Goal: Information Seeking & Learning: Learn about a topic

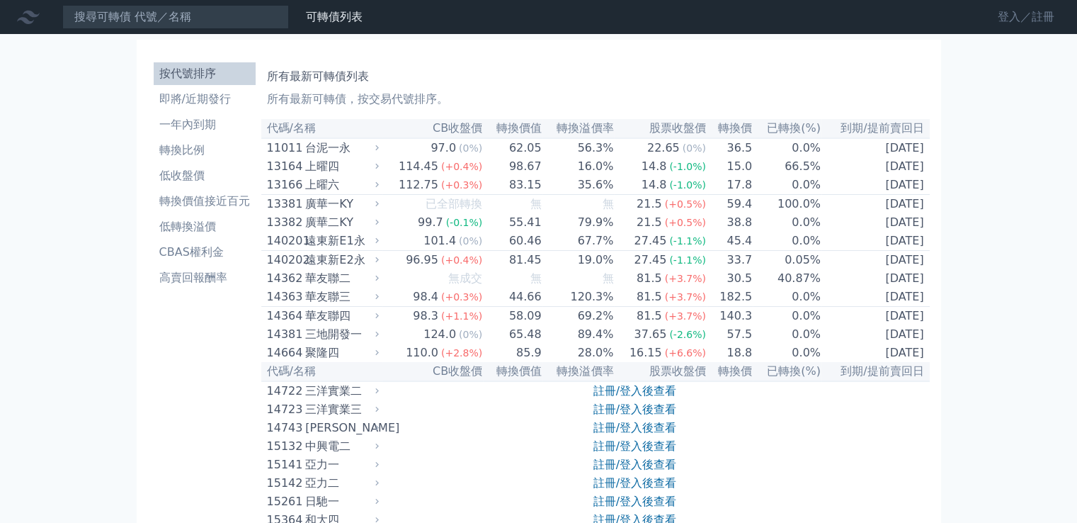
click at [1000, 17] on link "登入／註冊" at bounding box center [1026, 17] width 79 height 23
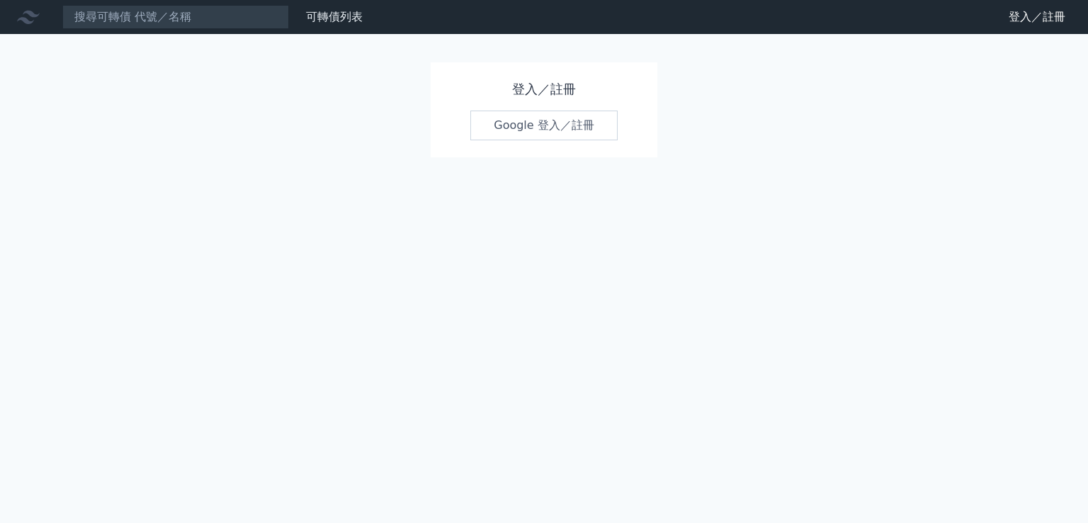
click at [604, 122] on link "Google 登入／註冊" at bounding box center [543, 126] width 147 height 30
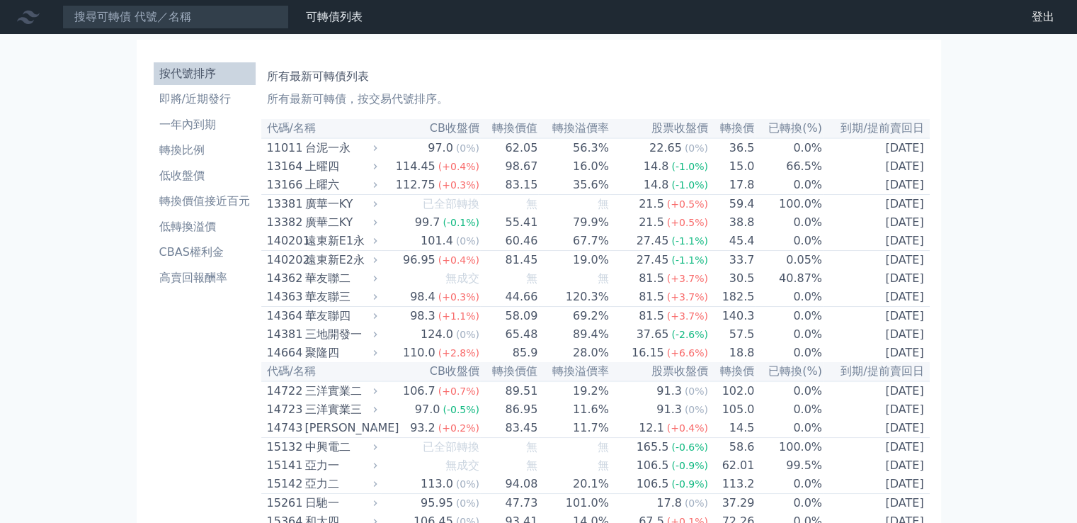
click at [206, 16] on input at bounding box center [175, 17] width 227 height 24
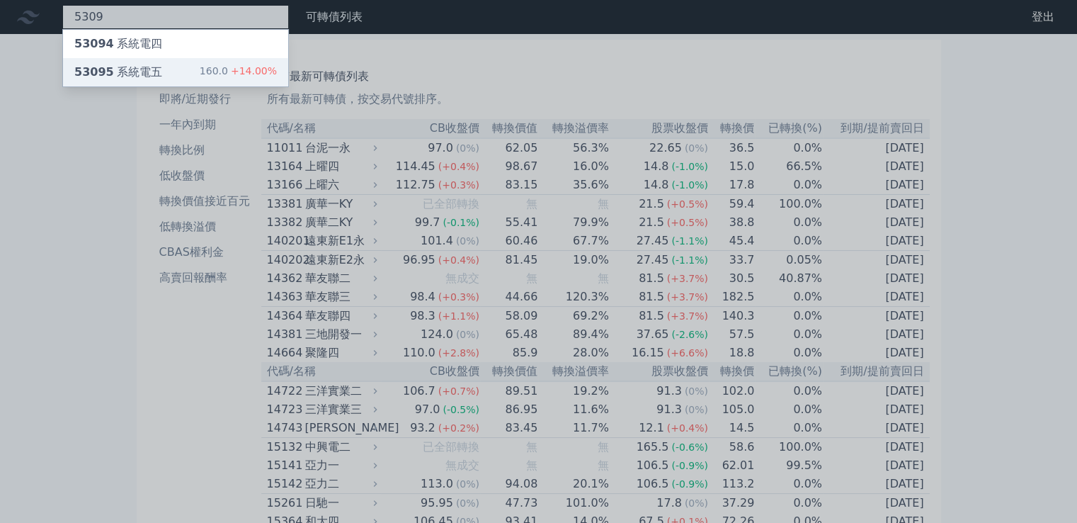
type input "5309"
click at [149, 75] on div "53095 系統電五" at bounding box center [118, 72] width 88 height 17
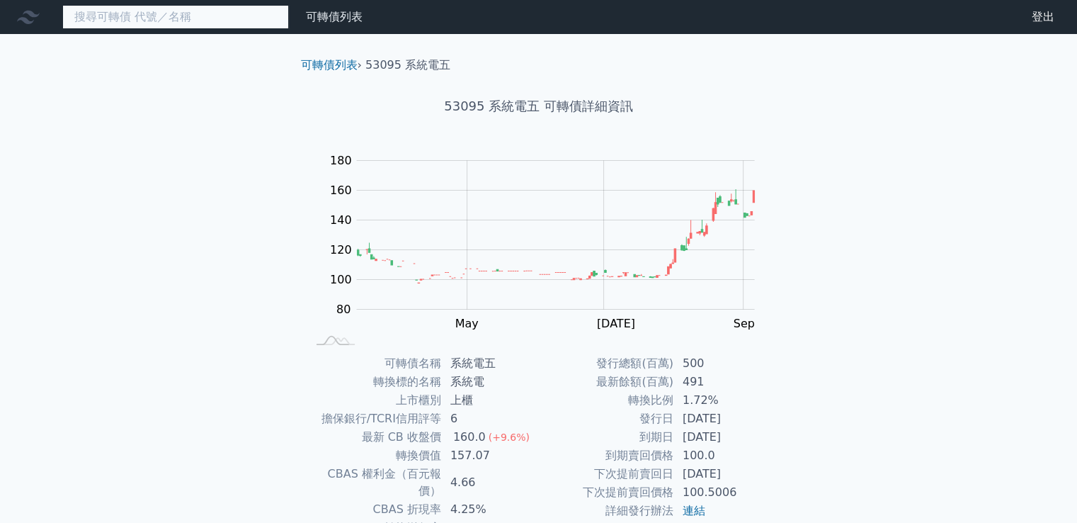
click at [217, 16] on input at bounding box center [175, 17] width 227 height 24
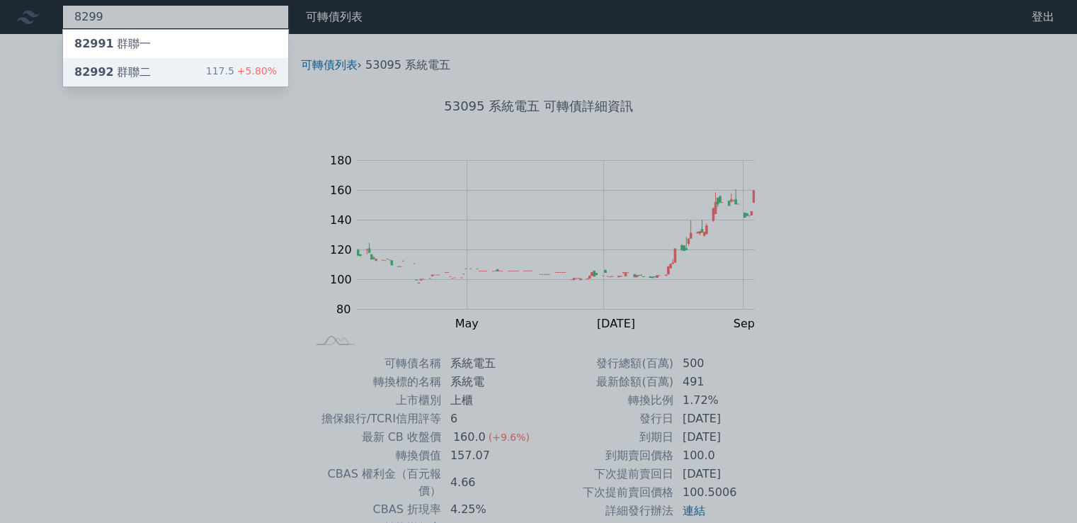
type input "8299"
click at [181, 64] on div "82992 群聯二 117.5 +5.80%" at bounding box center [175, 72] width 225 height 28
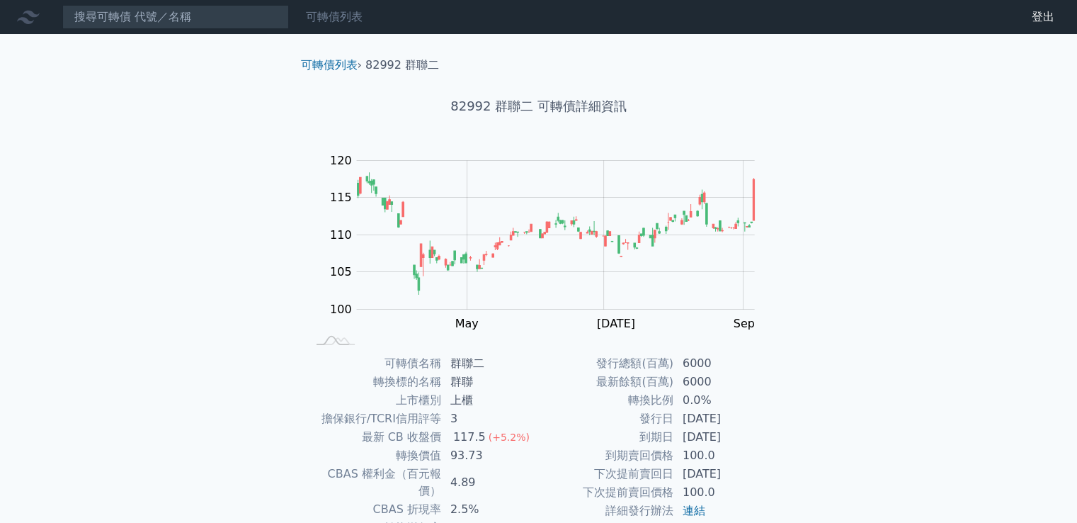
click at [336, 15] on link "可轉債列表" at bounding box center [334, 16] width 57 height 13
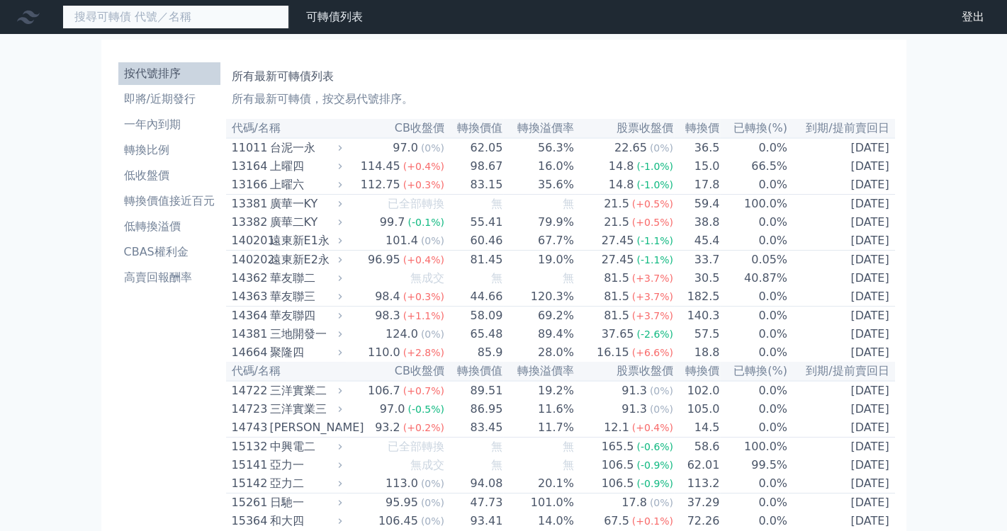
click at [141, 15] on input at bounding box center [175, 17] width 227 height 24
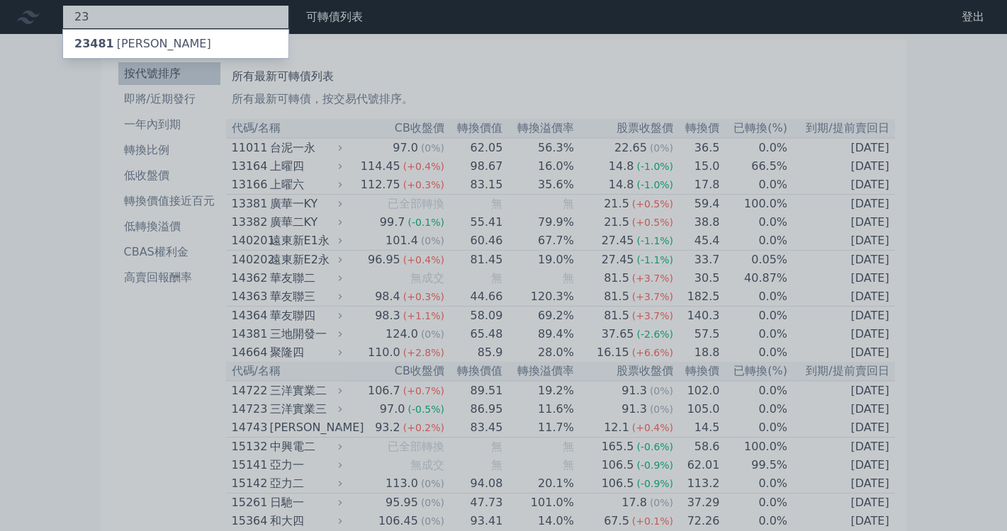
type input "2"
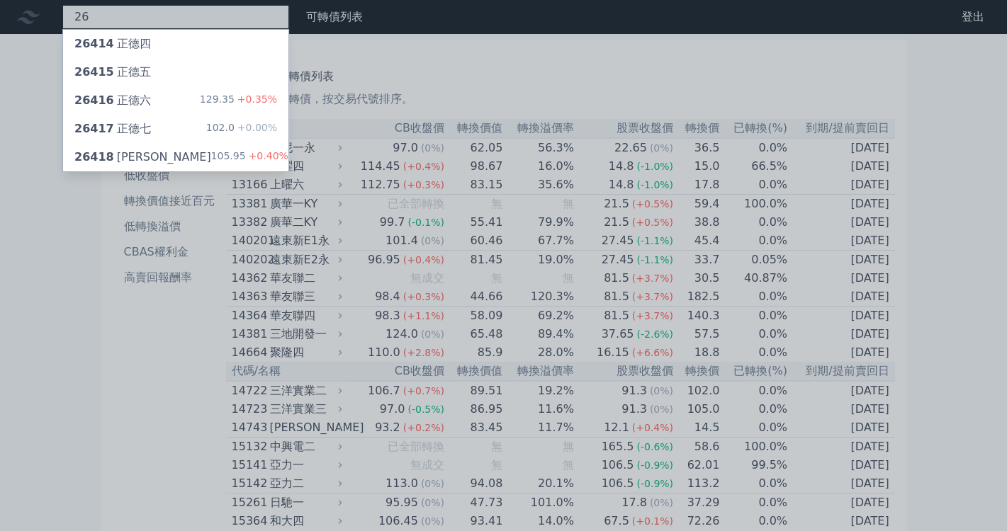
type input "2"
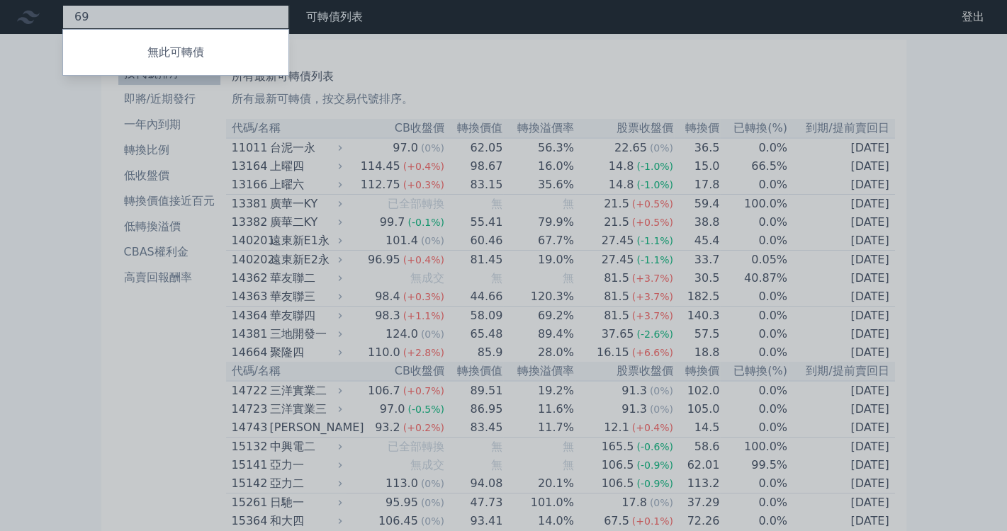
type input "6"
type input "5"
type input "3"
type input "2"
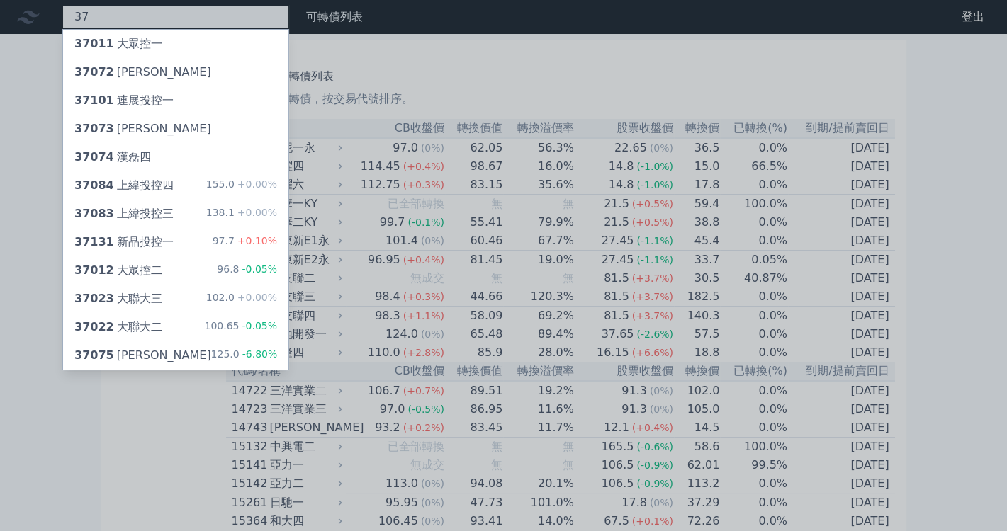
type input "3"
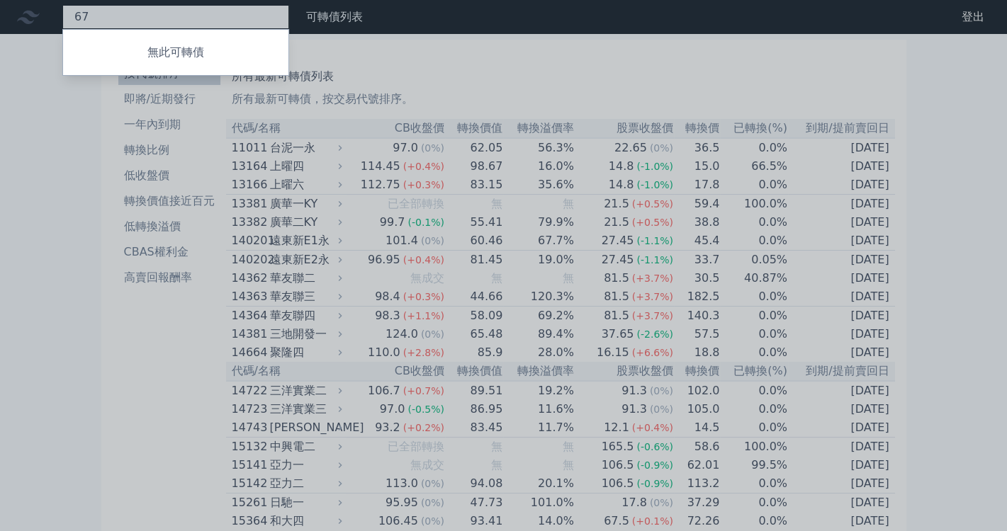
type input "6"
type input "4"
type input "2"
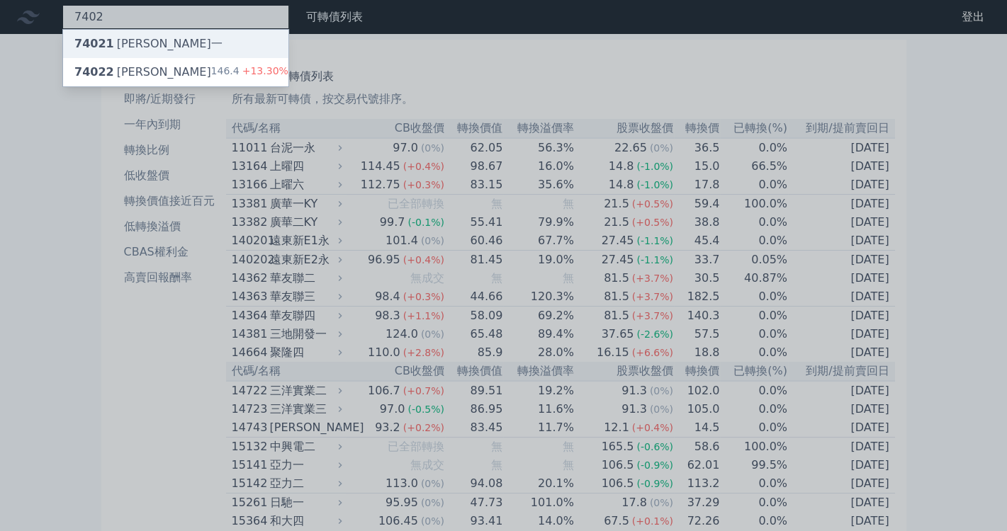
type input "7402"
click at [114, 51] on div "74021 [PERSON_NAME]一" at bounding box center [148, 43] width 148 height 17
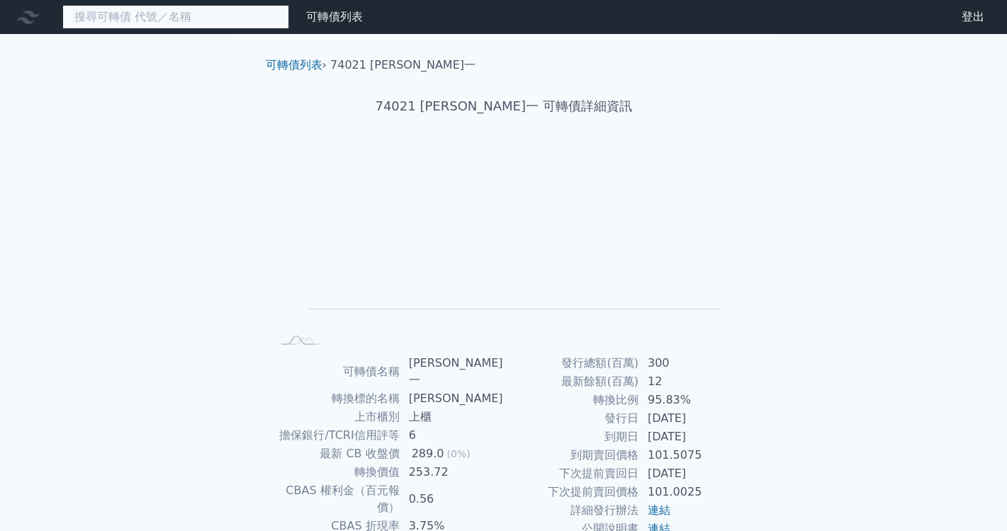
click at [160, 18] on input at bounding box center [175, 17] width 227 height 24
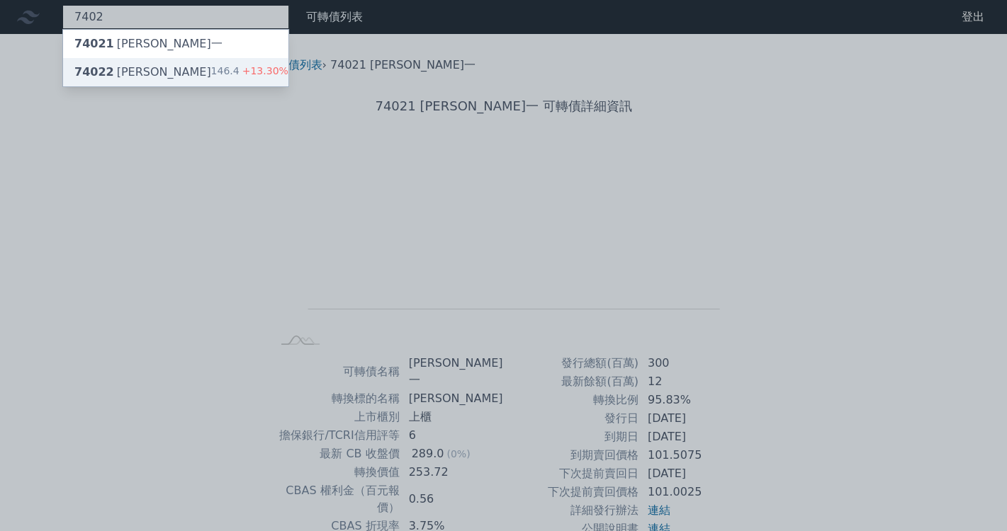
type input "7402"
click at [130, 75] on div "74022 [PERSON_NAME]" at bounding box center [142, 72] width 137 height 17
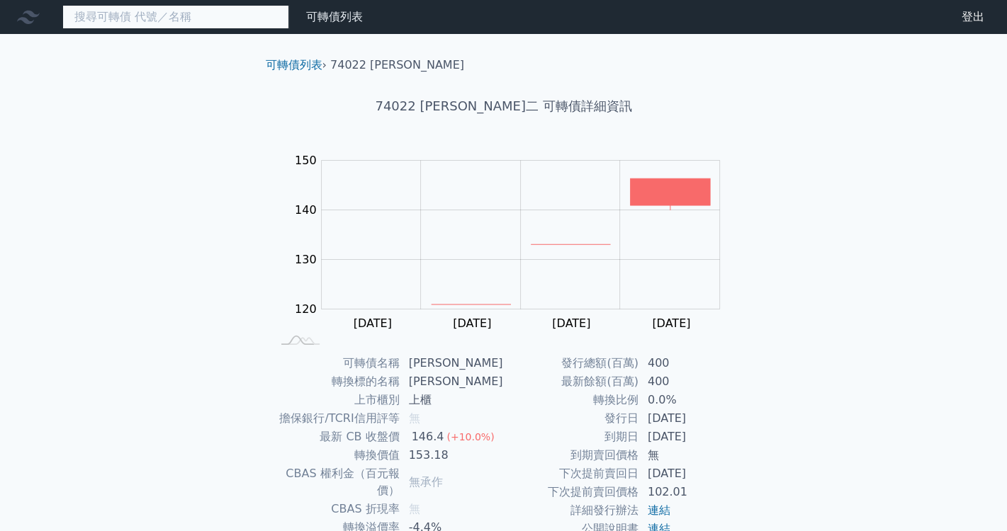
click at [187, 19] on input at bounding box center [175, 17] width 227 height 24
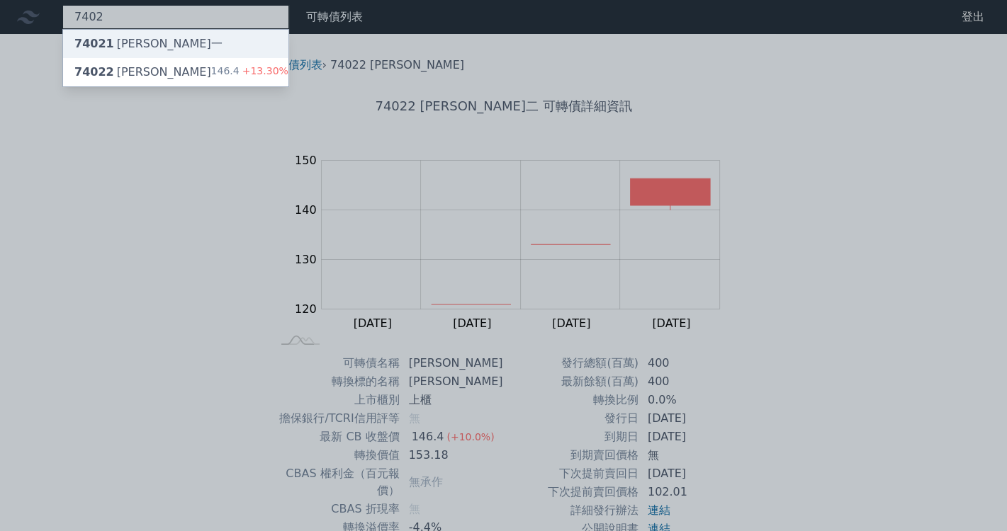
type input "7402"
click at [152, 34] on div "74021 [PERSON_NAME]一" at bounding box center [175, 44] width 225 height 28
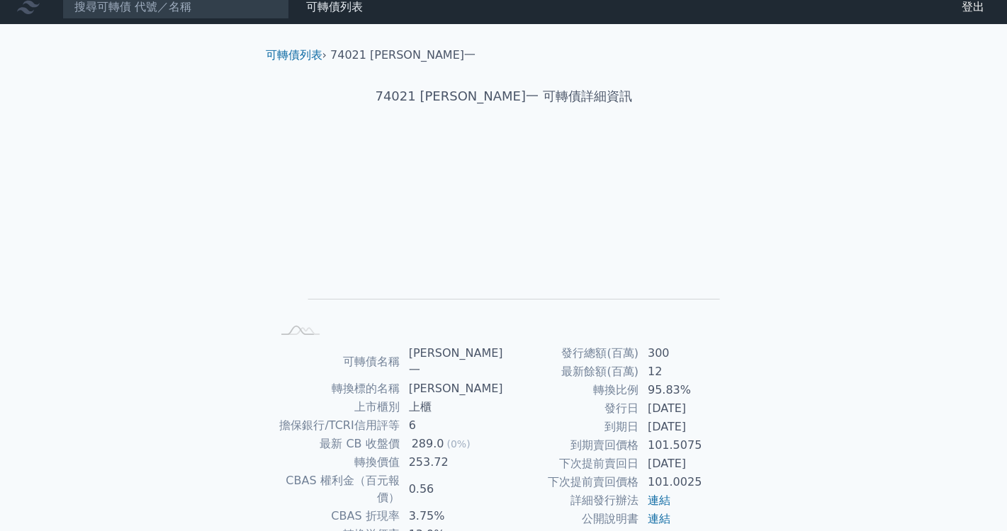
scroll to position [125, 0]
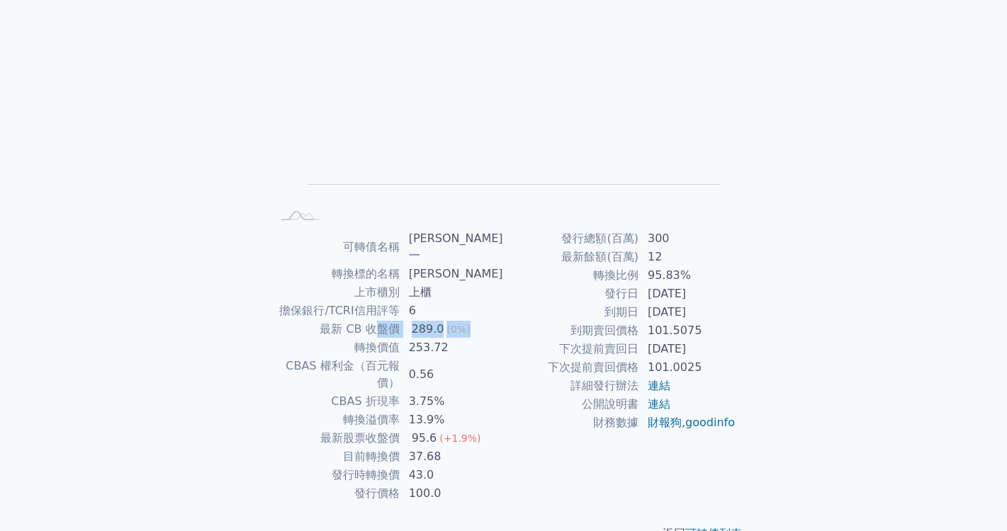
drag, startPoint x: 380, startPoint y: 308, endPoint x: 485, endPoint y: 327, distance: 107.1
click at [485, 326] on tbody "可轉債名稱 [PERSON_NAME]一 轉換標的名稱 邑[PERSON_NAME] 上市櫃別 上櫃 擔保銀行/TCRI信用評等 6 最新 CB 收盤價 28…" at bounding box center [387, 366] width 232 height 273
click at [489, 357] on td "0.56" at bounding box center [451, 374] width 103 height 35
click at [410, 411] on td "13.9%" at bounding box center [451, 420] width 103 height 18
drag, startPoint x: 419, startPoint y: 409, endPoint x: 478, endPoint y: 416, distance: 59.8
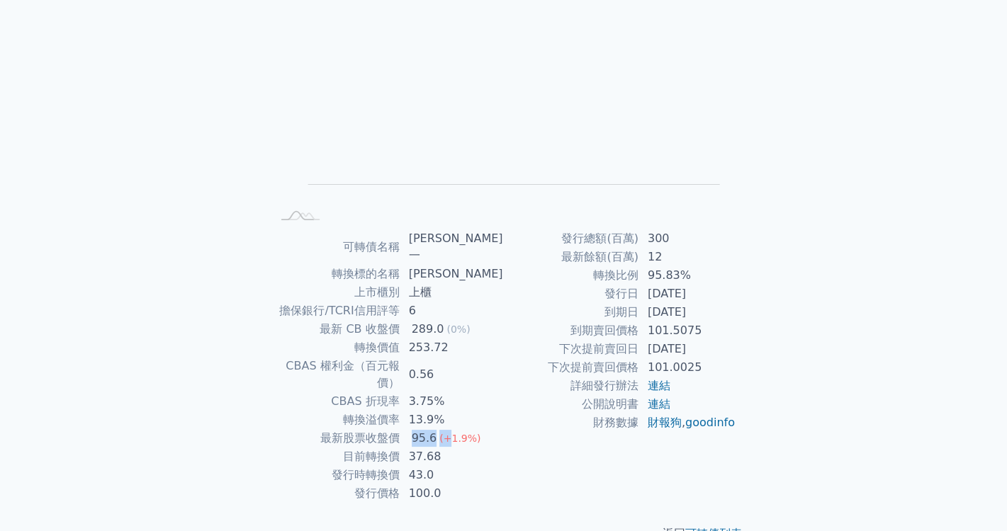
click at [470, 414] on tbody "可轉債名稱 [PERSON_NAME]一 轉換標的名稱 邑[PERSON_NAME] 上市櫃別 上櫃 擔保銀行/TCRI信用評等 6 最新 CB 收盤價 28…" at bounding box center [387, 366] width 232 height 273
click at [493, 448] on td "37.68" at bounding box center [451, 457] width 103 height 18
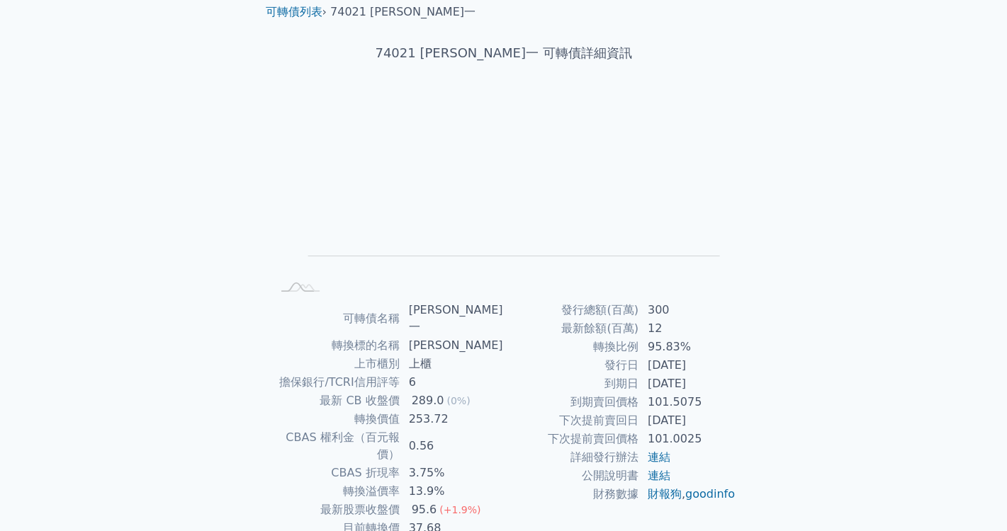
scroll to position [0, 0]
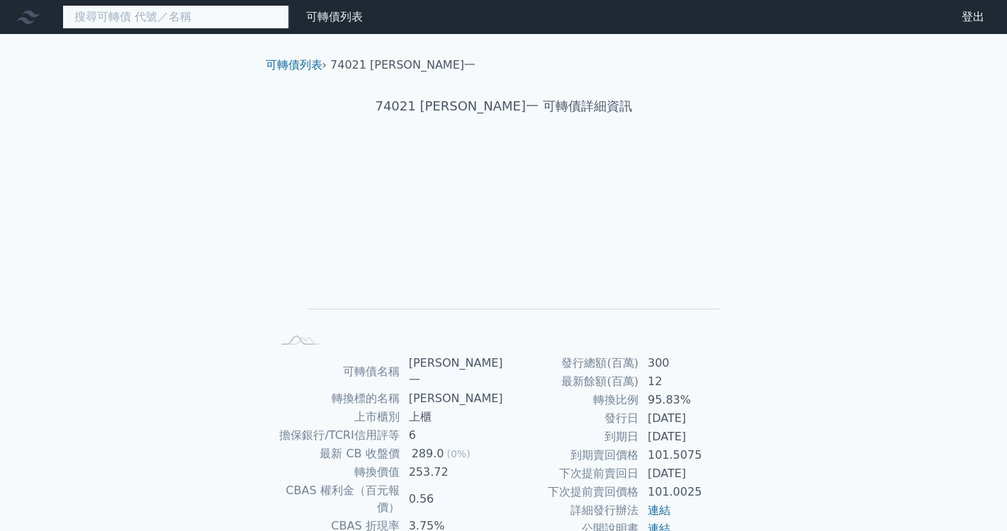
click at [141, 23] on input at bounding box center [175, 17] width 227 height 24
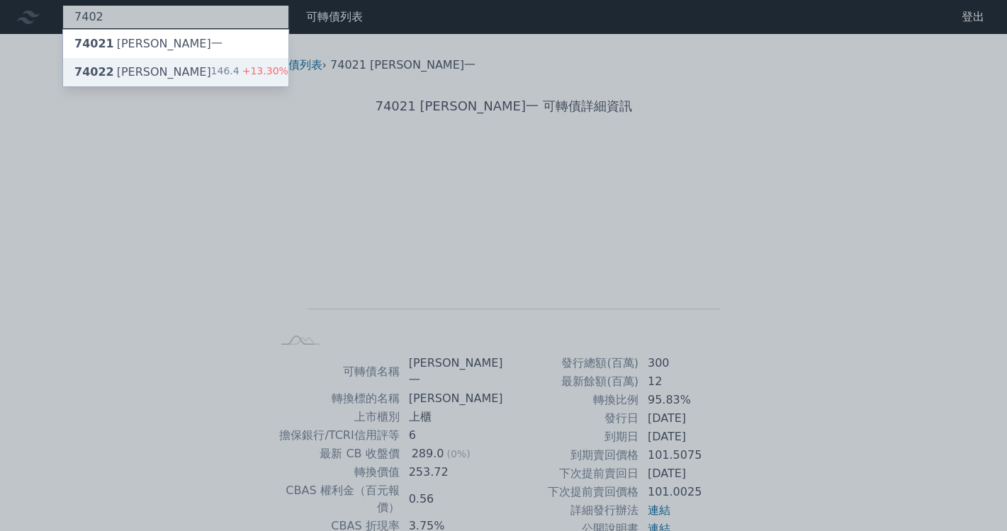
type input "7402"
click at [118, 69] on div "74022 [PERSON_NAME]" at bounding box center [142, 72] width 137 height 17
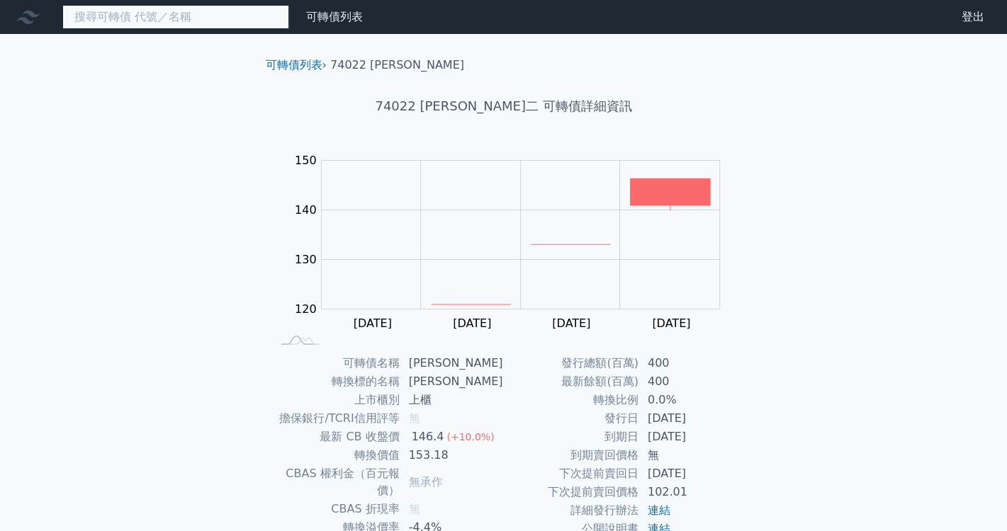
click at [203, 25] on input at bounding box center [175, 17] width 227 height 24
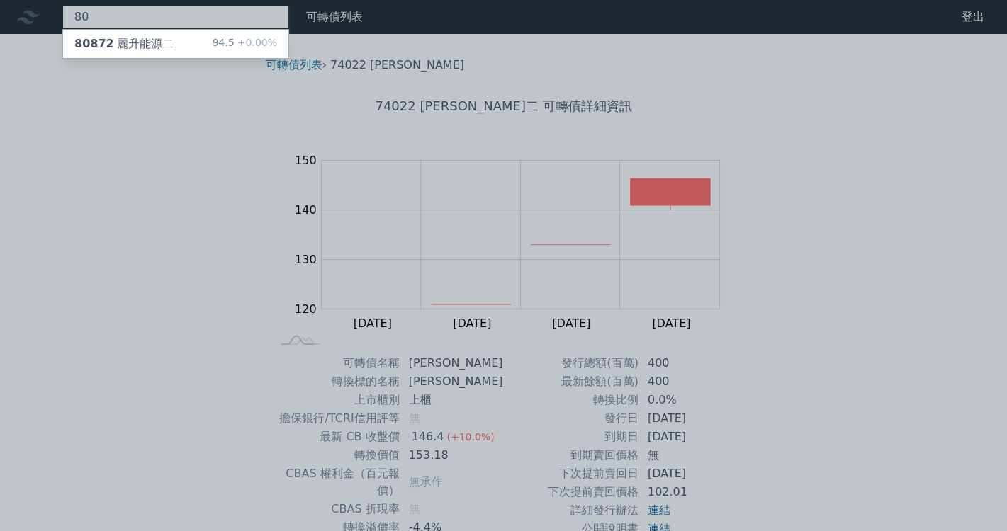
type input "8"
type input "3323"
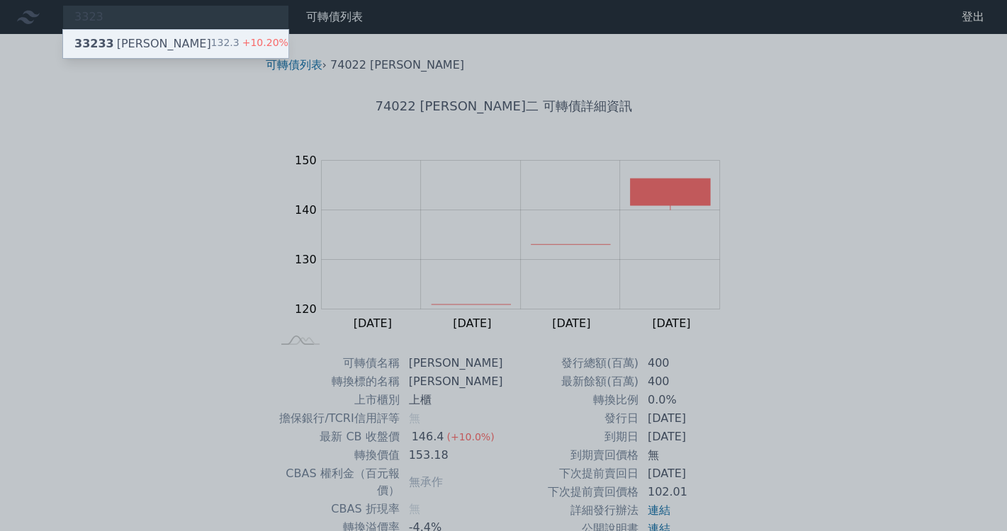
click at [176, 40] on div "33233 加百裕三 132.3 +10.20%" at bounding box center [175, 44] width 225 height 28
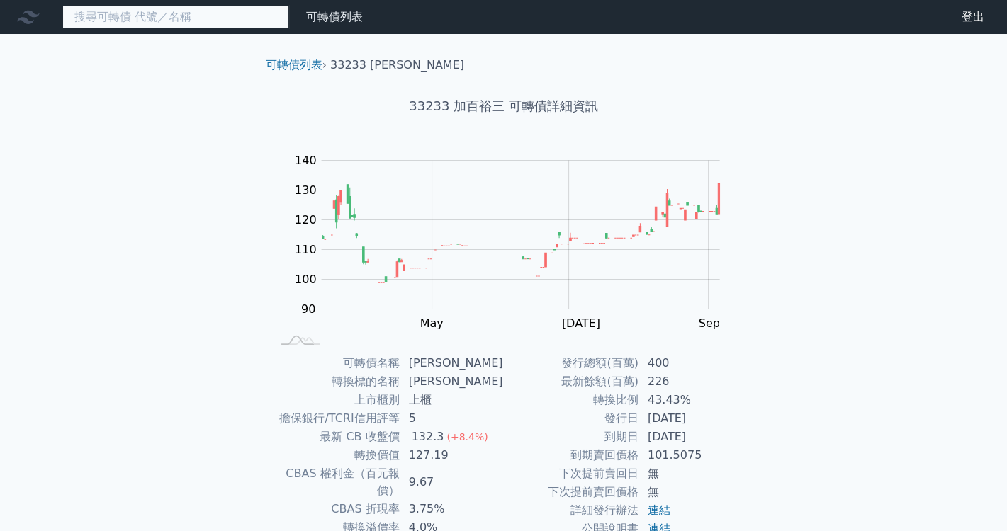
click at [204, 12] on input at bounding box center [175, 17] width 227 height 24
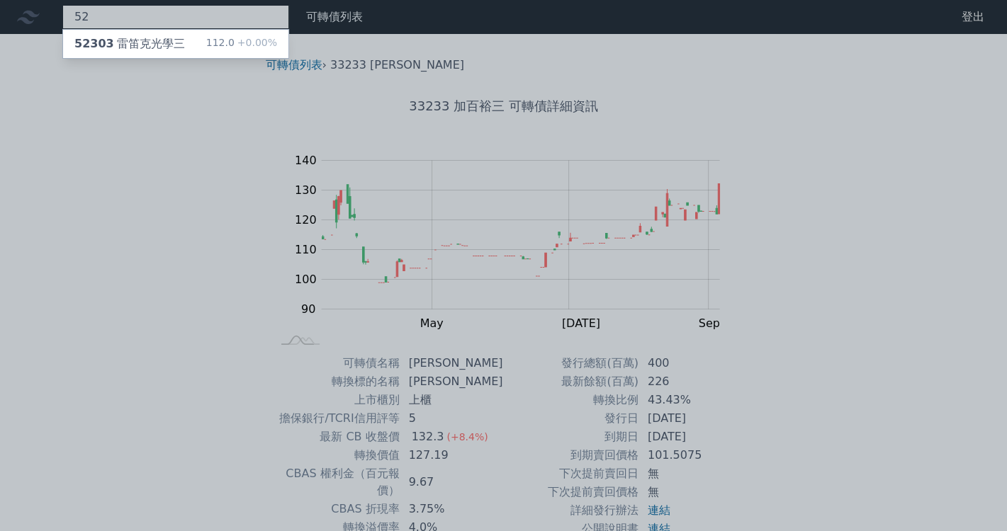
type input "5"
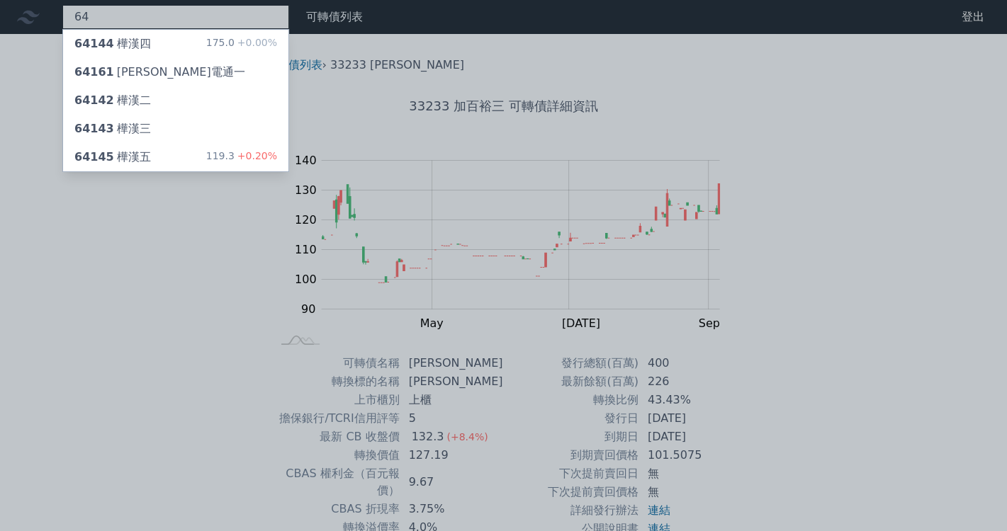
type input "6"
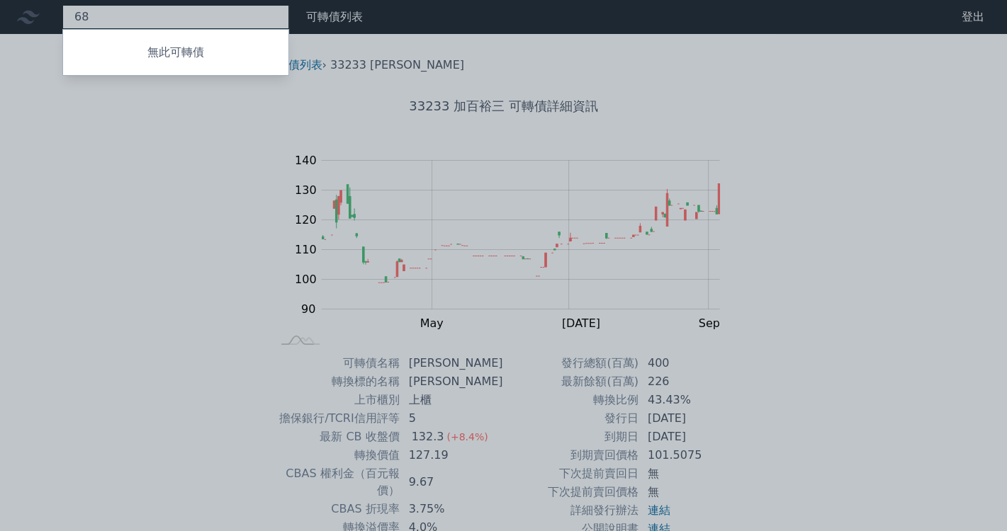
type input "6"
type input "5"
type input "8"
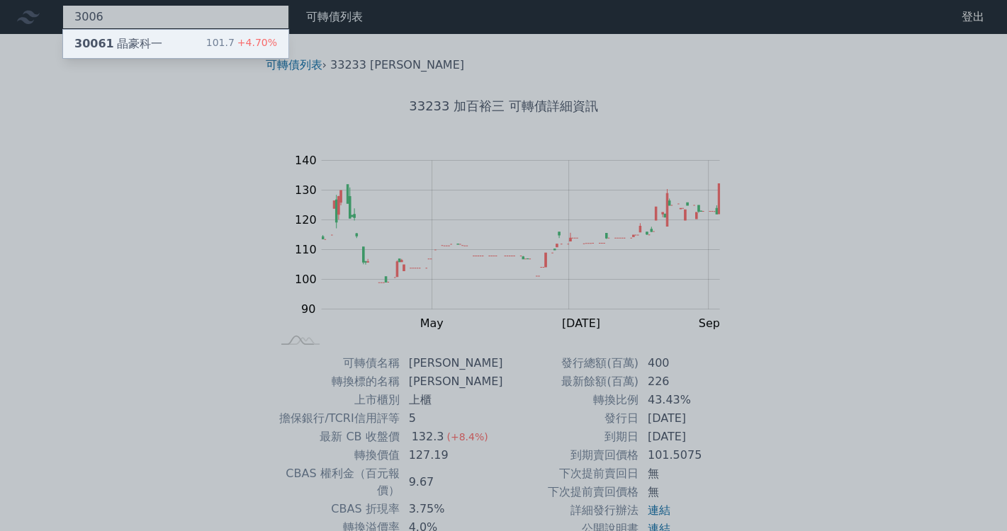
type input "3006"
click at [171, 32] on div "30061 晶豪科一 101.7 +4.70%" at bounding box center [175, 44] width 225 height 28
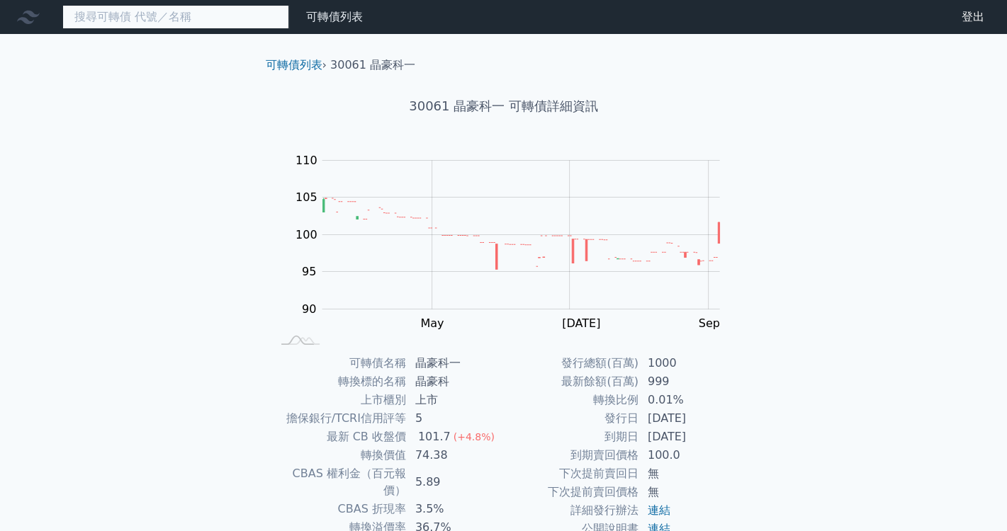
click at [188, 9] on input at bounding box center [175, 17] width 227 height 24
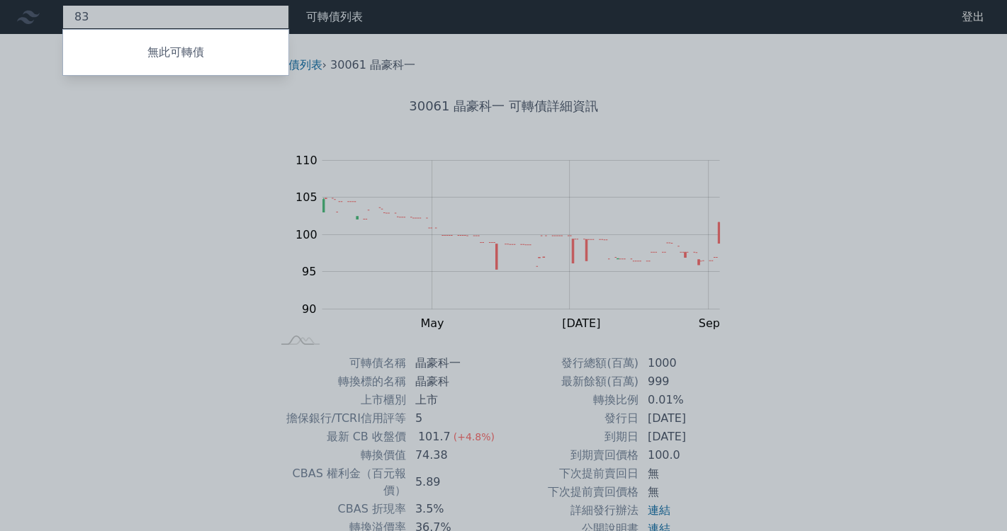
type input "8"
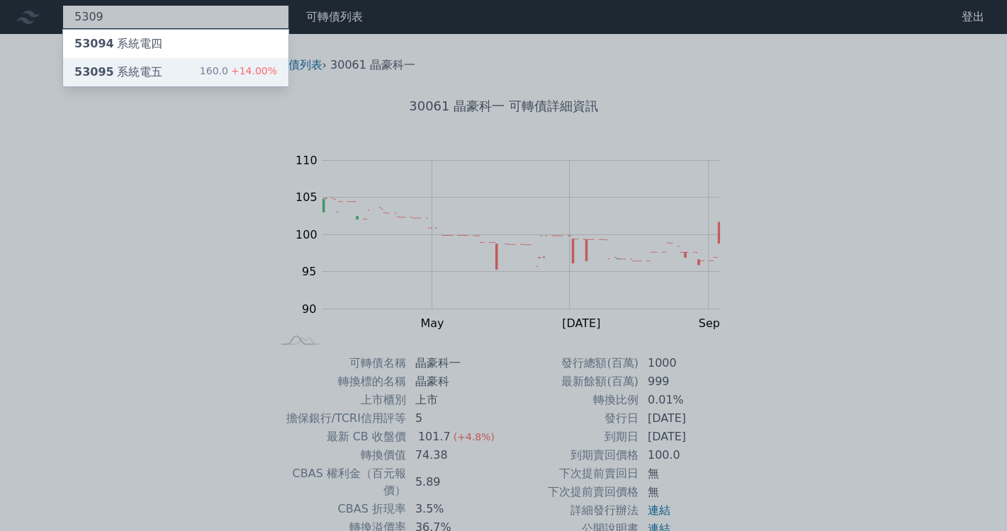
type input "5309"
click at [176, 71] on div "53095 系統電五 160.0 +14.00%" at bounding box center [175, 72] width 225 height 28
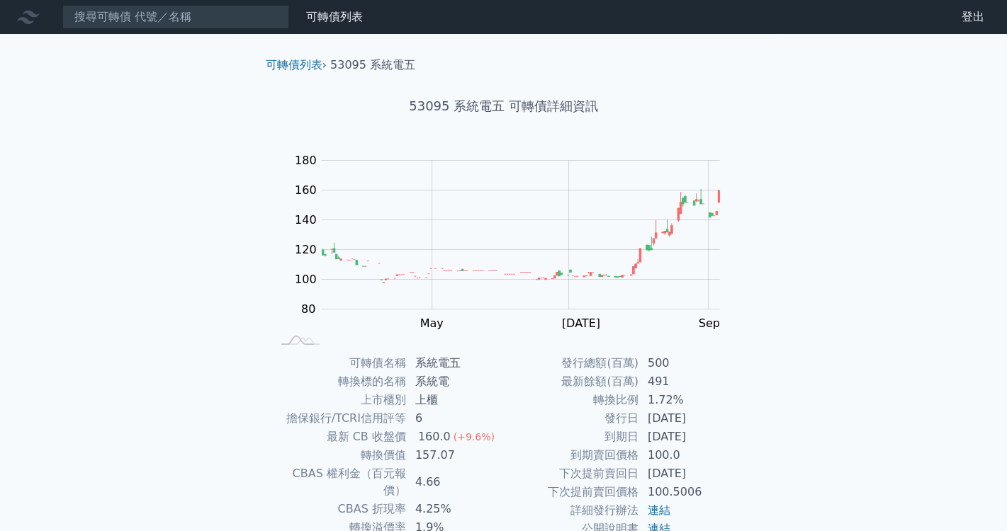
click at [165, 26] on nav "可轉債列表 財務數據 可轉債列表 財務數據 登出 登出" at bounding box center [503, 17] width 1007 height 34
click at [172, 23] on input at bounding box center [175, 17] width 227 height 24
type input "2"
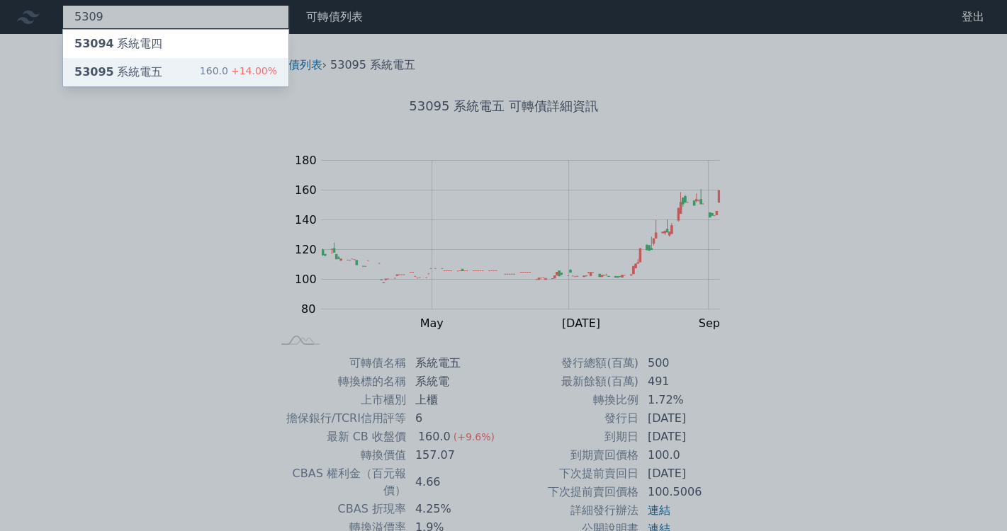
type input "5309"
click at [144, 68] on div "53095 系統電五" at bounding box center [118, 72] width 88 height 17
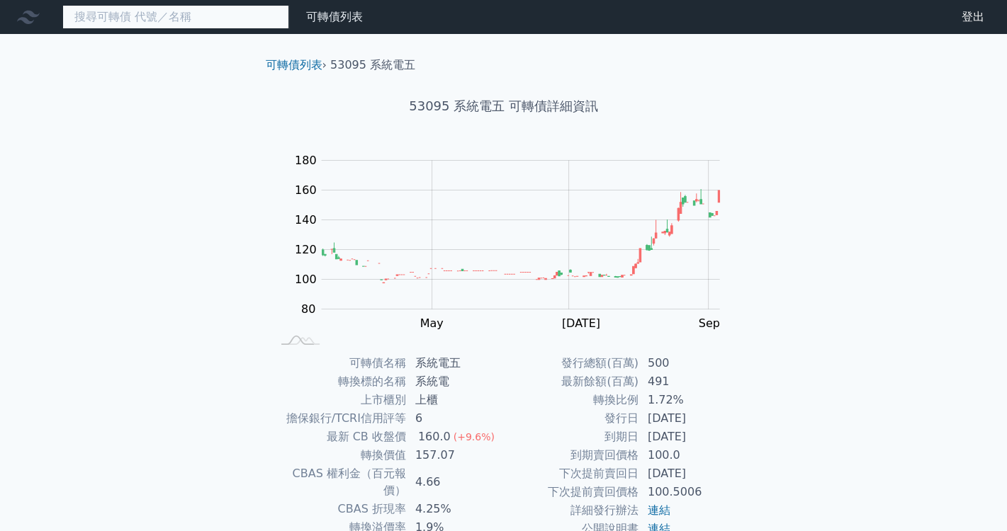
click at [197, 25] on input at bounding box center [175, 17] width 227 height 24
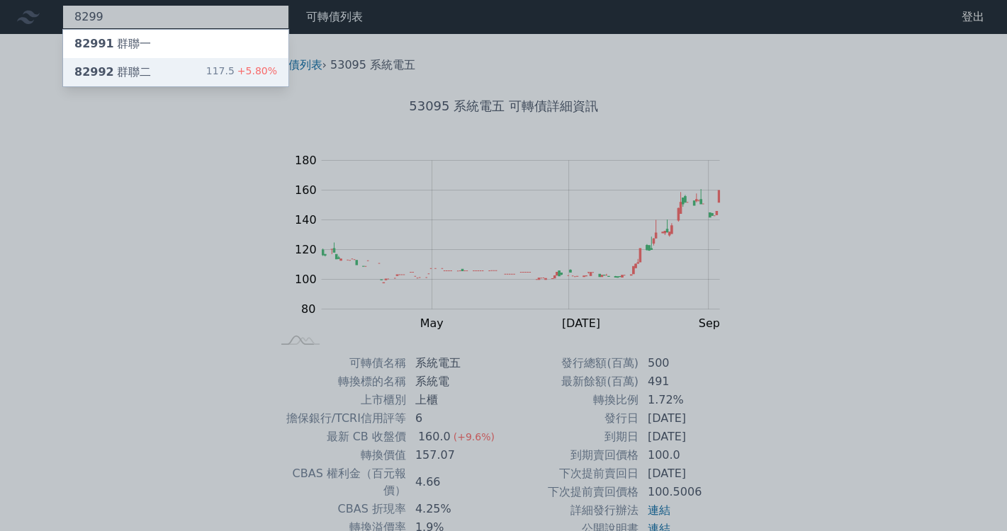
type input "8299"
click at [120, 64] on div "82992 群聯二" at bounding box center [112, 72] width 77 height 17
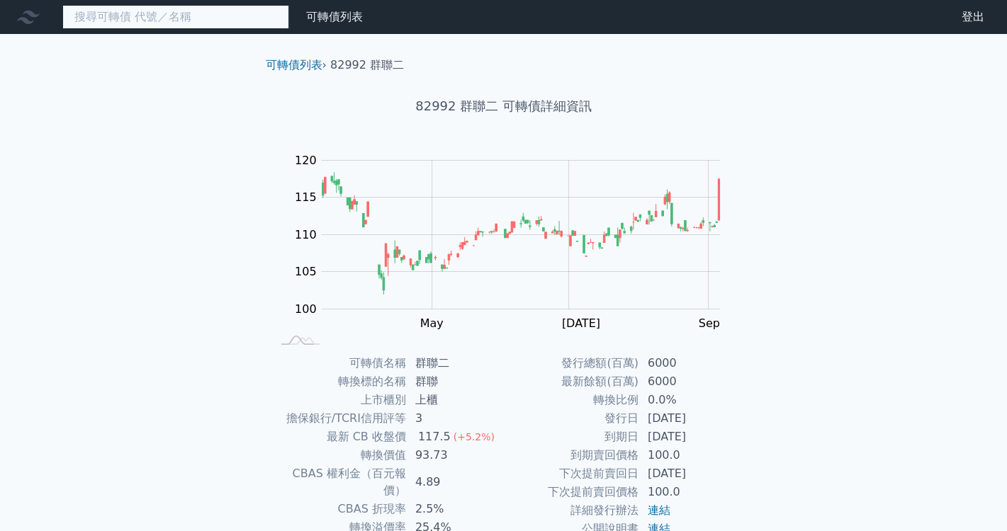
click at [147, 6] on input at bounding box center [175, 17] width 227 height 24
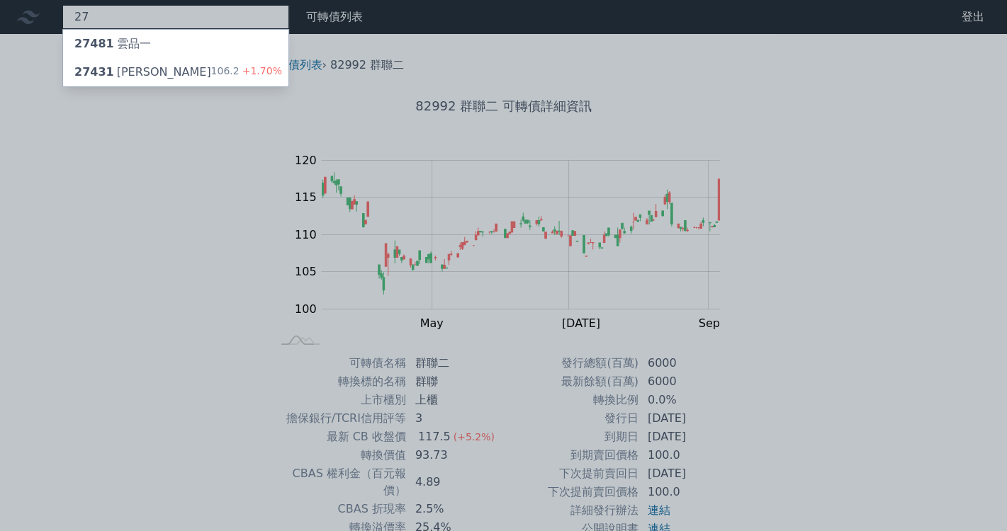
type input "2"
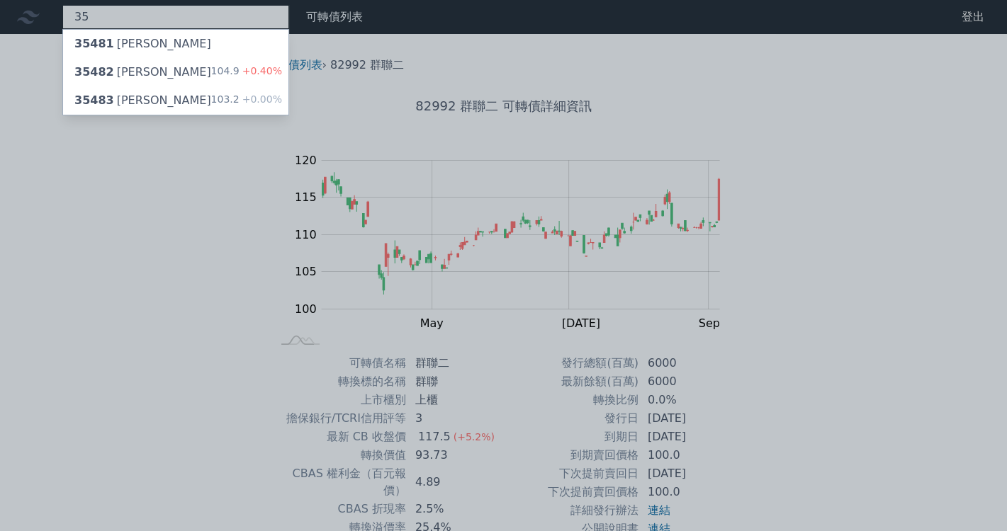
type input "3"
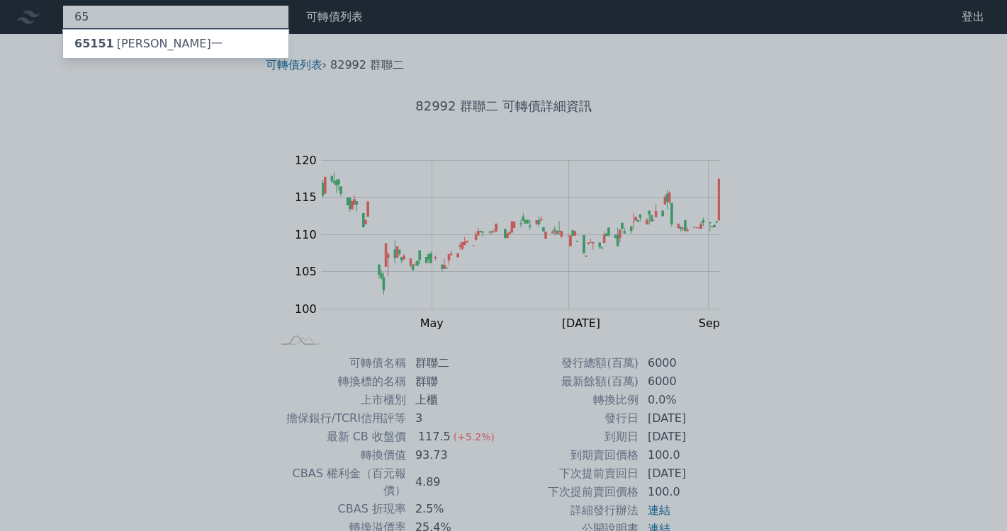
type input "6"
type input "3313"
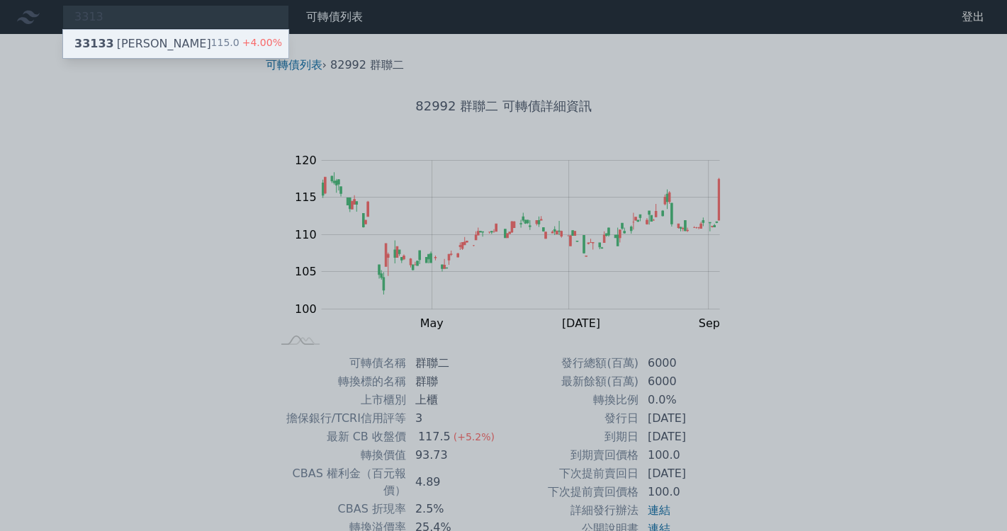
click at [105, 40] on span "33133" at bounding box center [94, 43] width 40 height 13
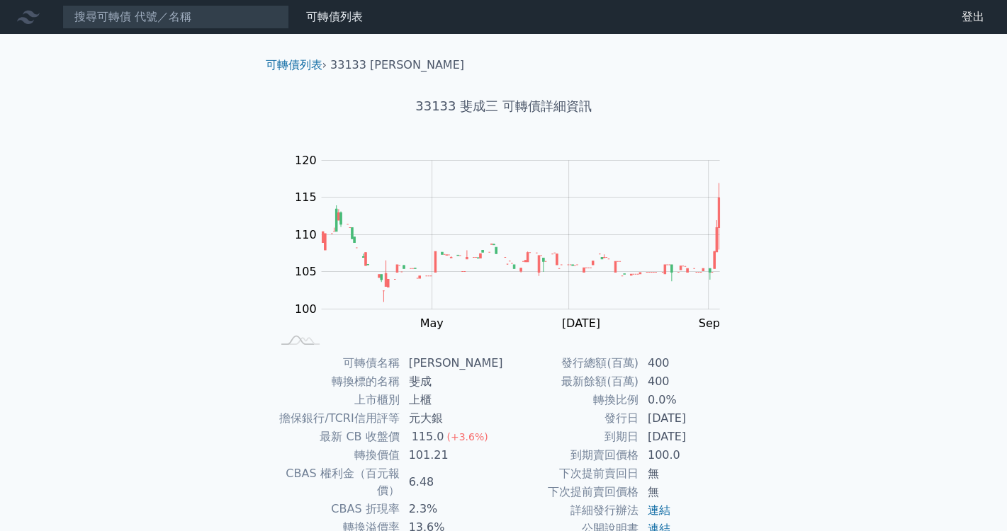
click at [164, 29] on nav "可轉債列表 財務數據 可轉債列表 財務數據 登出 登出" at bounding box center [503, 17] width 1007 height 34
click at [191, 17] on input at bounding box center [175, 17] width 227 height 24
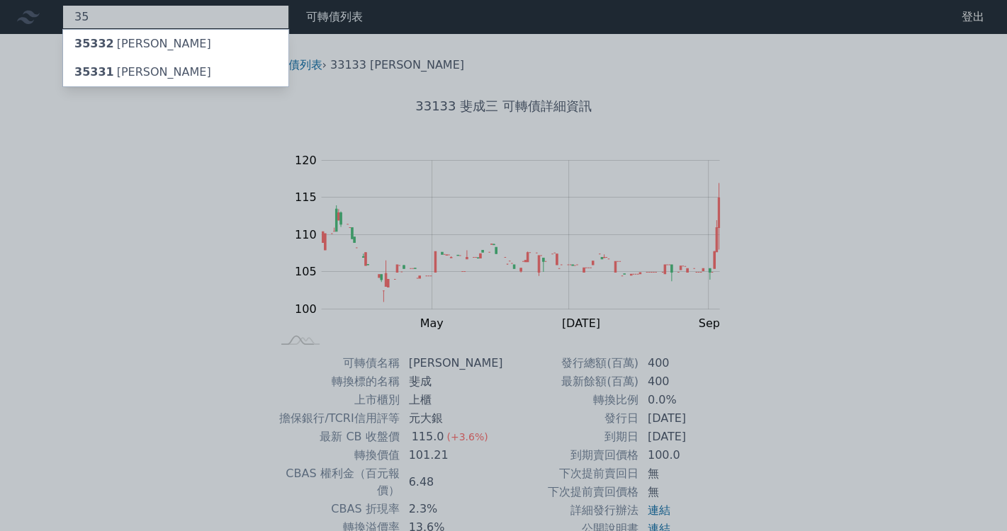
type input "3"
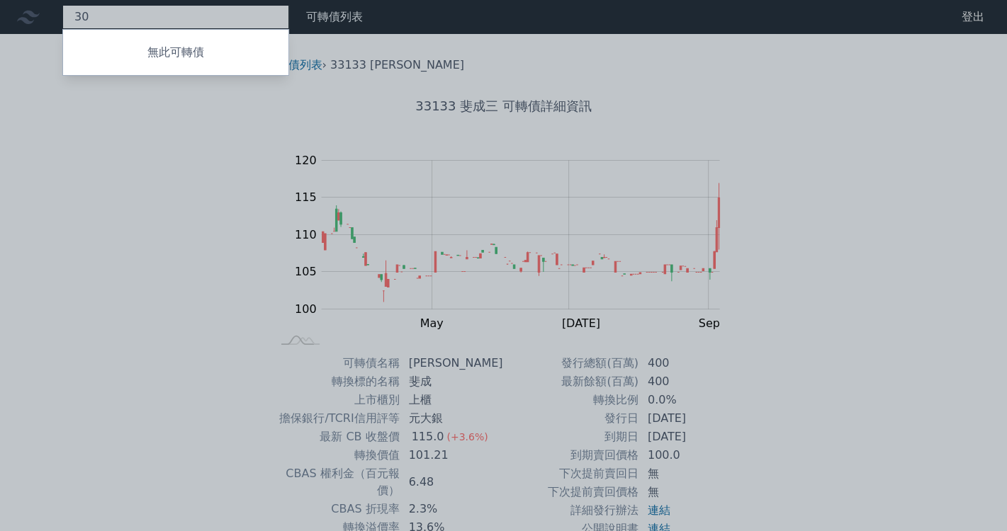
type input "3"
type input "4"
type input "6"
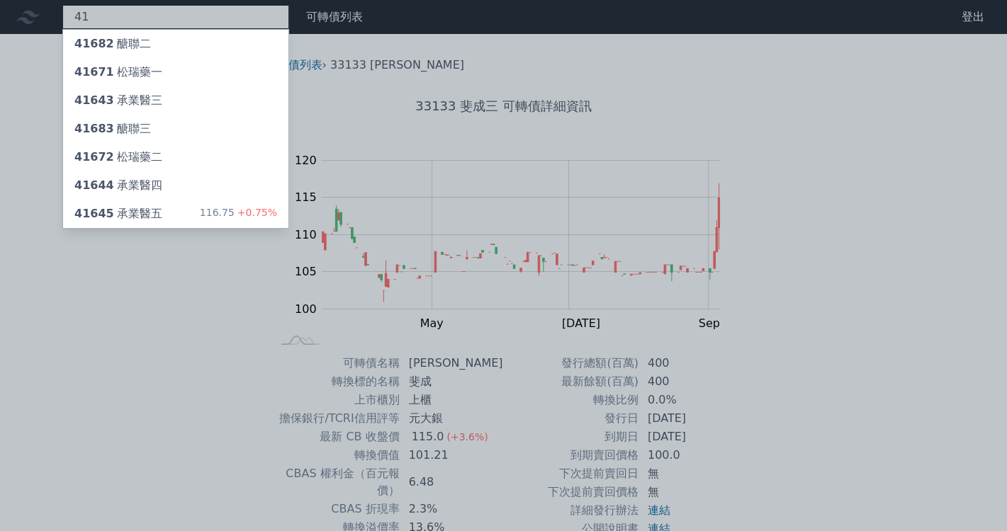
type input "4"
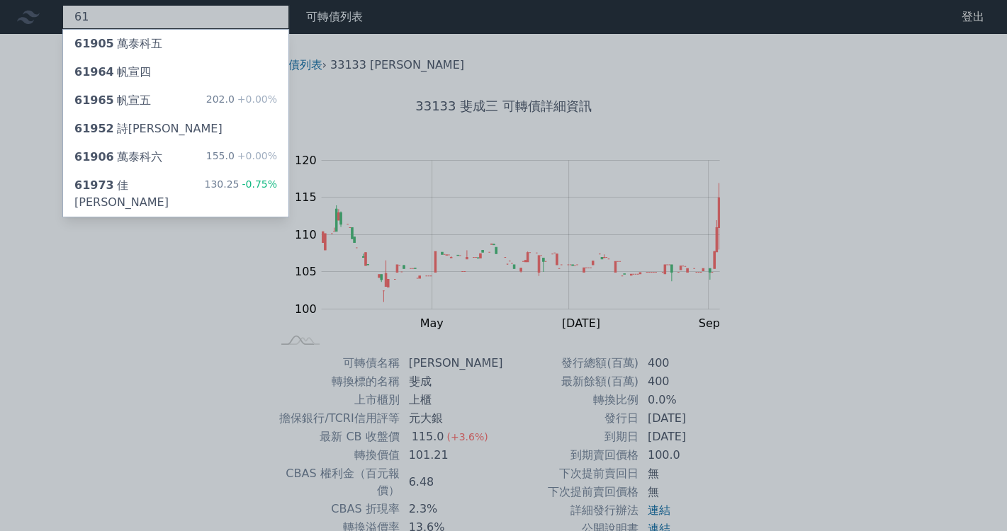
type input "6"
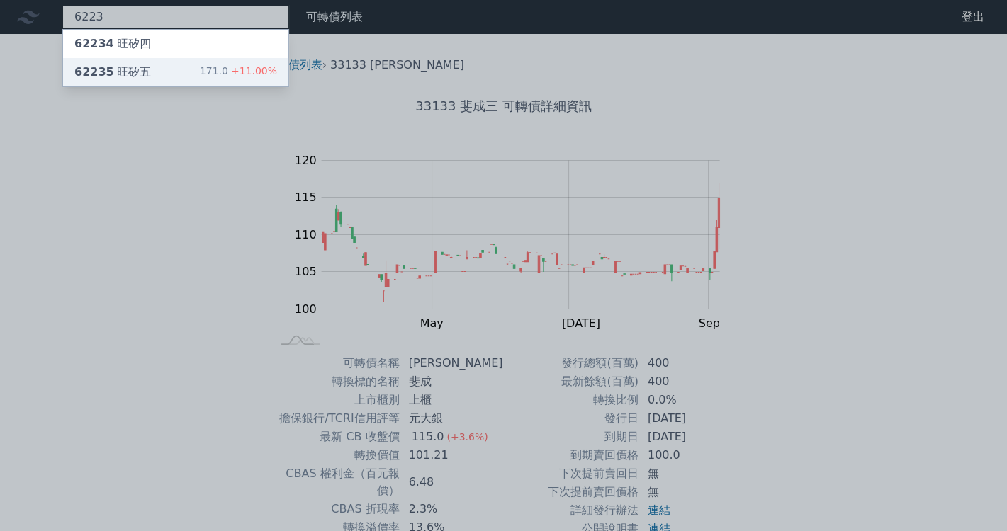
type input "6223"
click at [135, 73] on div "62235 旺矽五" at bounding box center [112, 72] width 77 height 17
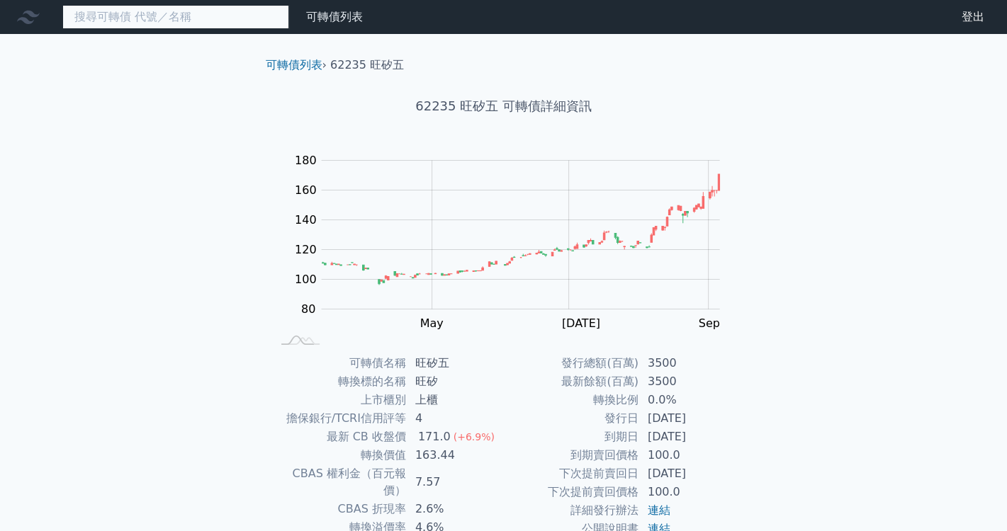
click at [159, 18] on input at bounding box center [175, 17] width 227 height 24
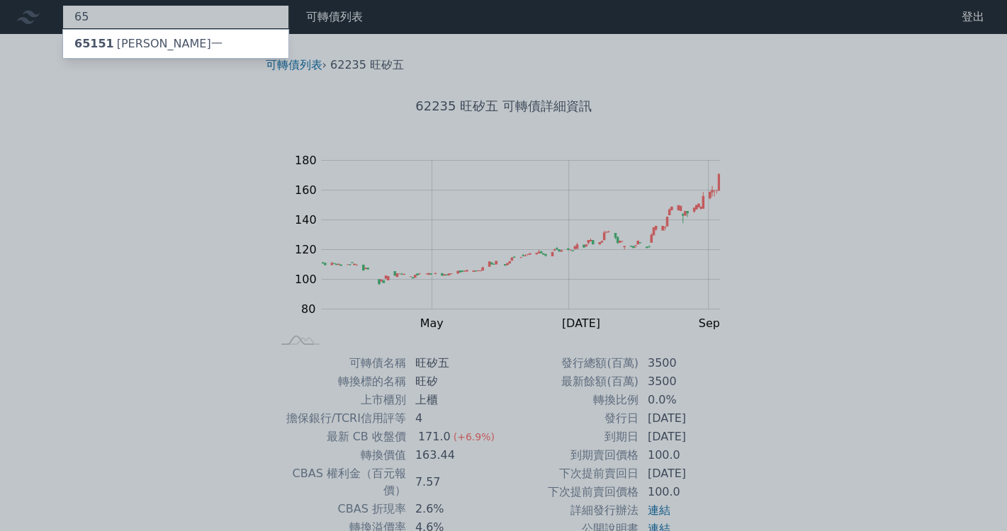
type input "6"
type input "2"
type input "7"
type input "5"
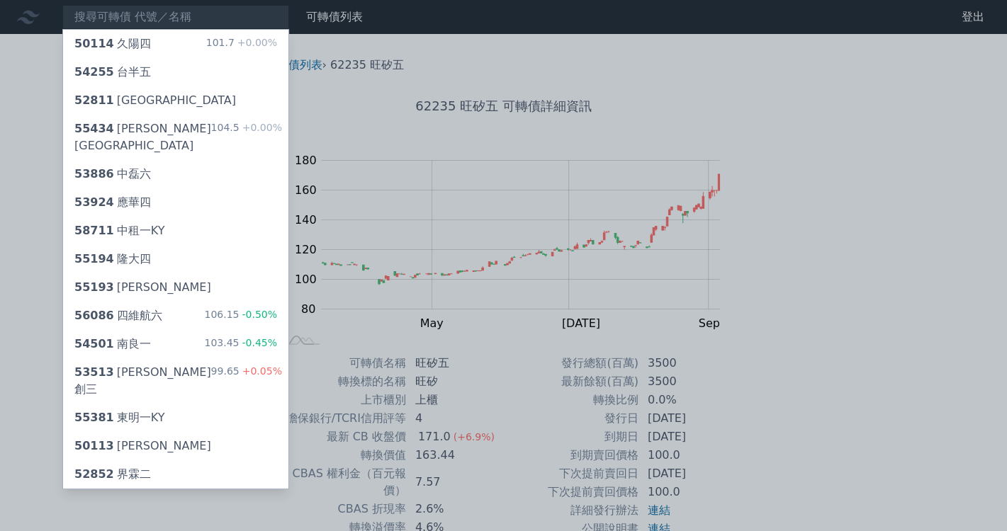
click at [519, 105] on div at bounding box center [503, 265] width 1007 height 531
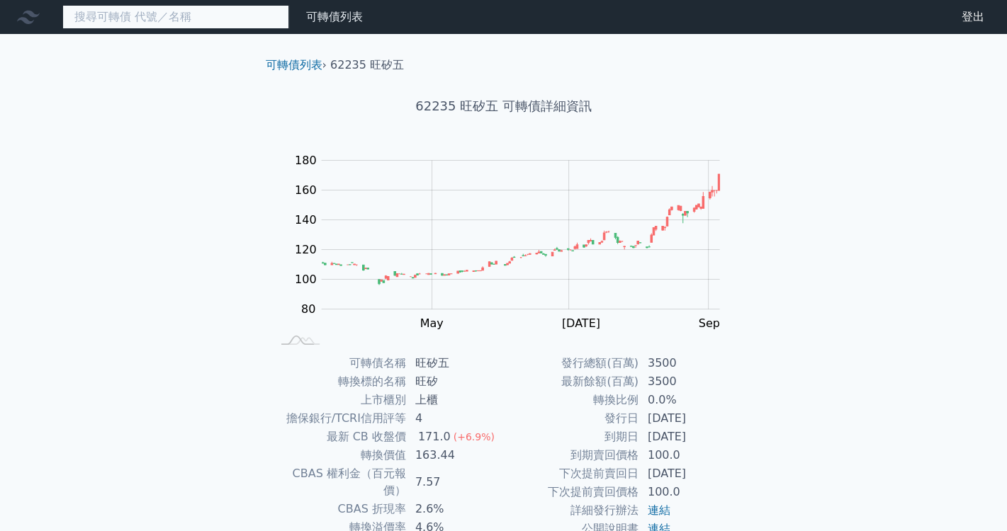
click at [128, 6] on input at bounding box center [175, 17] width 227 height 24
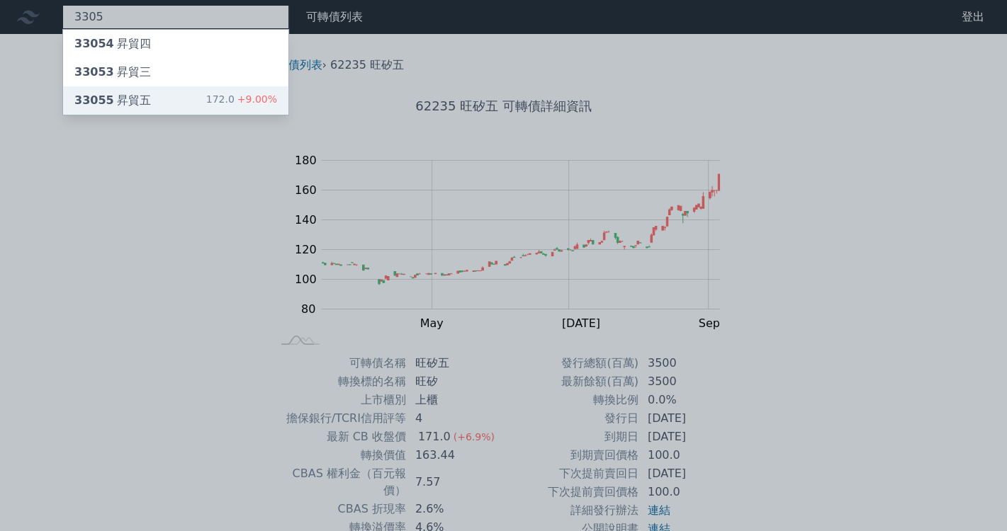
type input "3305"
click at [179, 95] on div "33055 昇貿五 172.0 +9.00%" at bounding box center [175, 100] width 225 height 28
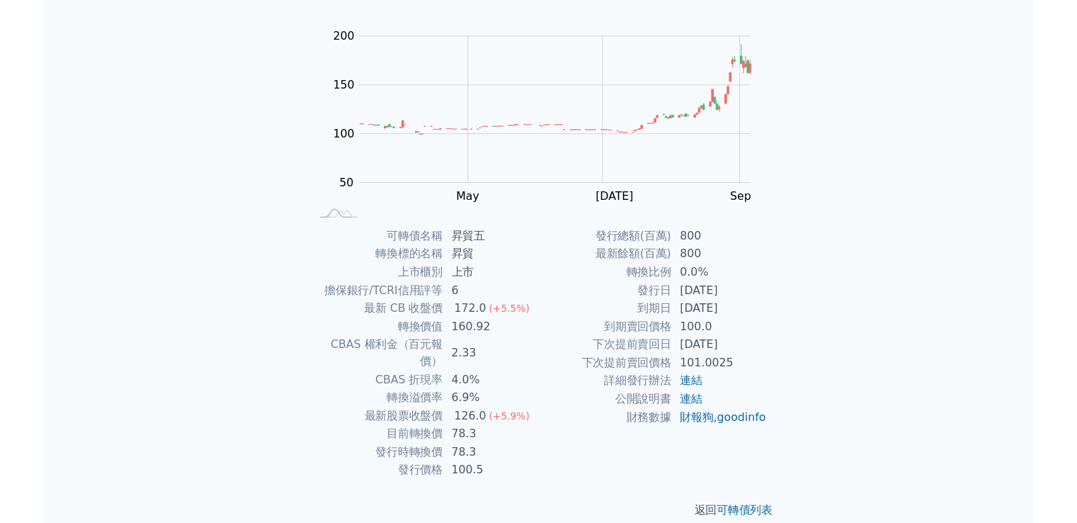
scroll to position [125, 0]
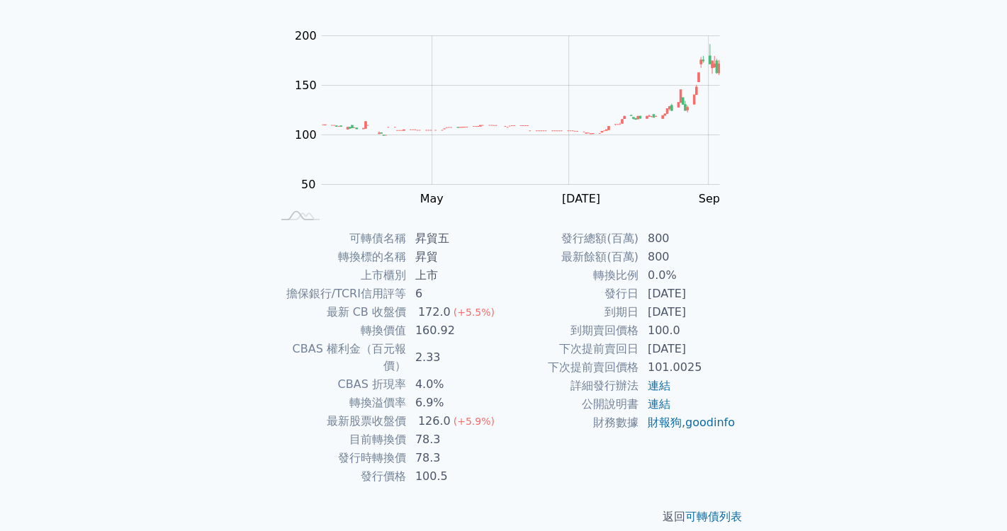
drag, startPoint x: 145, startPoint y: 293, endPoint x: 294, endPoint y: 192, distance: 180.2
click at [145, 293] on div "可轉債列表 財務數據 可轉債列表 財務數據 登出 登出 可轉債列表 › 33055 昇貿五 33055 昇貿五 可轉債詳細資訊 Zoom Out 100 40…" at bounding box center [503, 211] width 1007 height 673
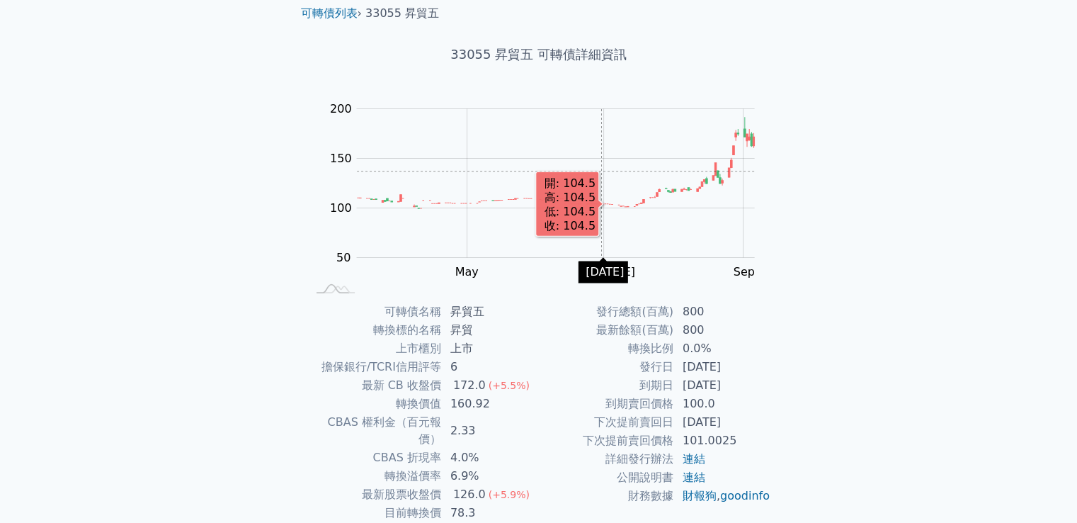
scroll to position [0, 0]
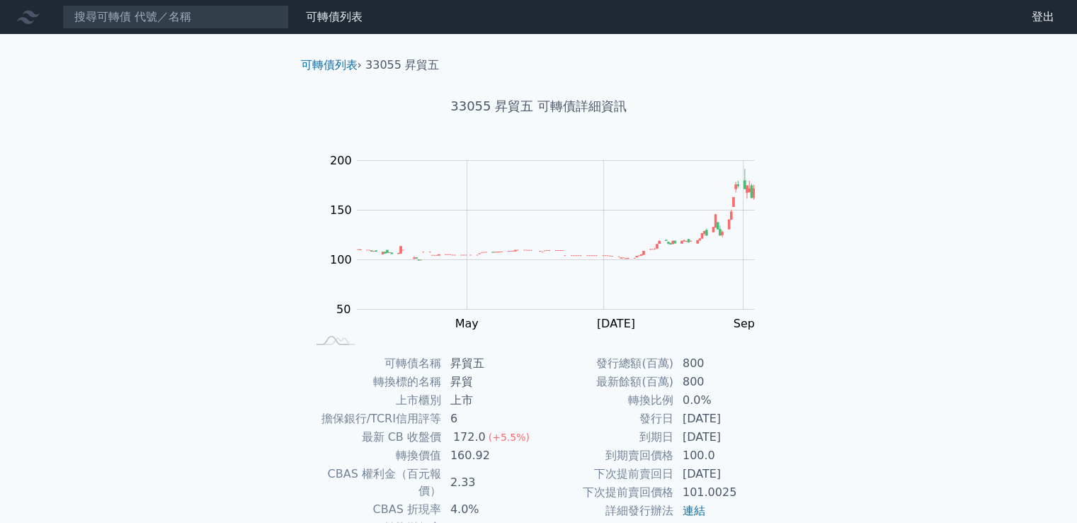
click at [856, 307] on div "可轉債列表 財務數據 可轉債列表 財務數據 登出 登出 可轉債列表 › 33055 昇貿五 33055 昇貿五 可轉債詳細資訊 Zoom Out 100 40…" at bounding box center [538, 336] width 1077 height 673
drag, startPoint x: 223, startPoint y: 43, endPoint x: 236, endPoint y: 24, distance: 22.4
click at [223, 40] on div "可轉債列表 財務數據 可轉債列表 財務數據 登出 登出 可轉債列表 › 33055 昇貿五 33055 昇貿五 可轉債詳細資訊 Zoom Out 100 40…" at bounding box center [538, 336] width 1077 height 673
click at [236, 24] on input at bounding box center [175, 17] width 227 height 24
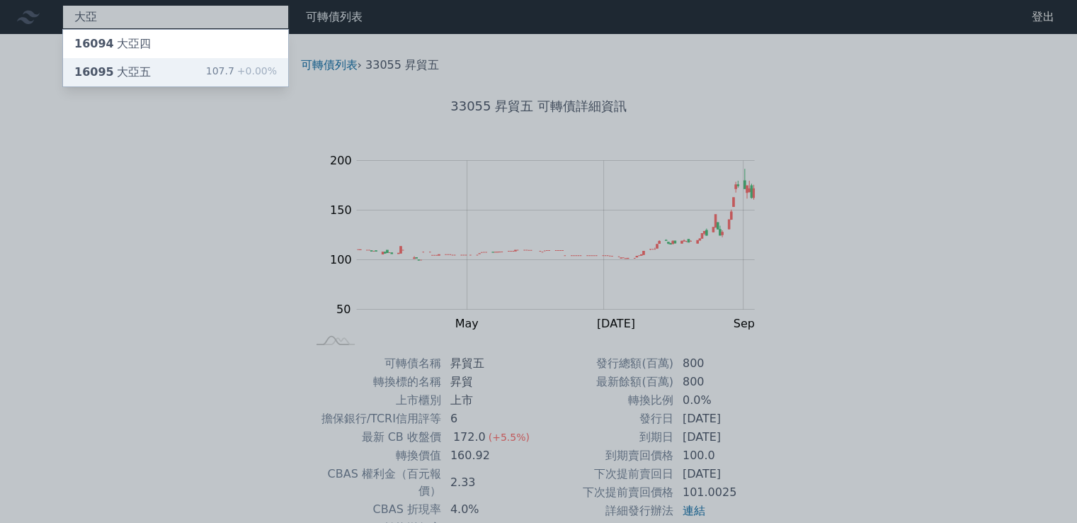
type input "大亞"
click at [145, 75] on div "大亞 16094 大亞四 16095 大亞五 107.7 +0.00% 可轉債列表 財務數據 可轉債列表 財務數據 登出 登出 可轉債列表 › 33055 昇…" at bounding box center [538, 336] width 1077 height 673
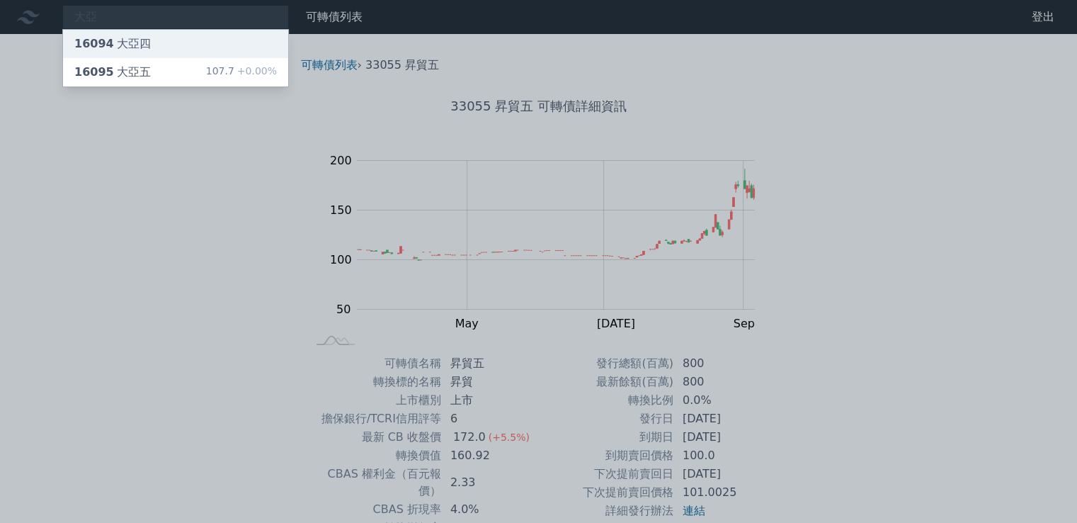
click at [128, 38] on div "16094 大亞四" at bounding box center [112, 43] width 77 height 17
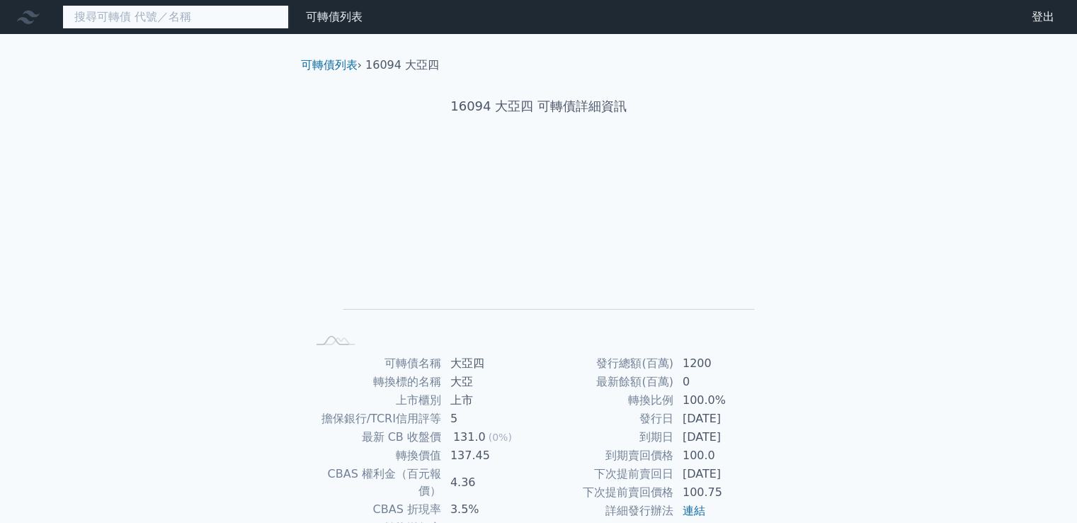
click at [164, 16] on input at bounding box center [175, 17] width 227 height 24
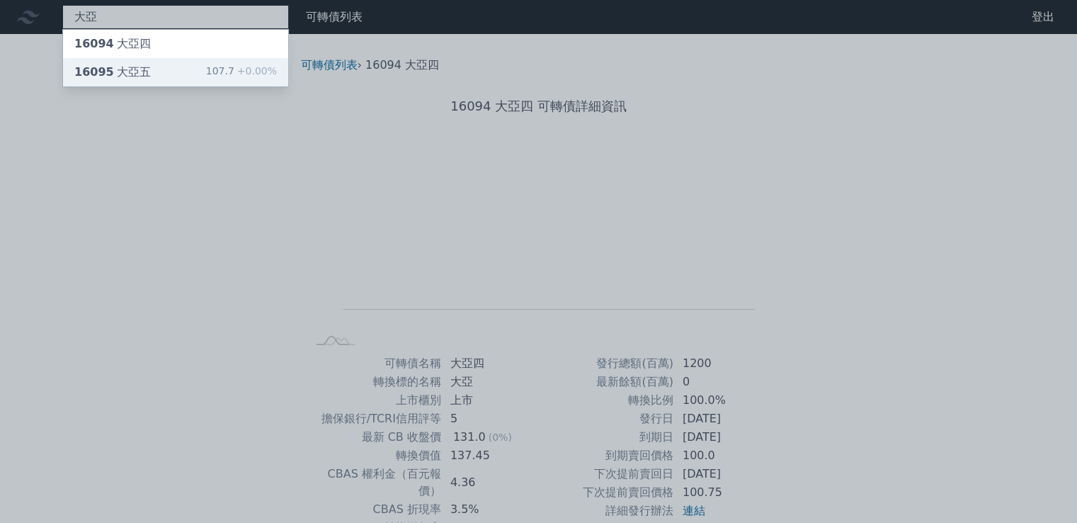
type input "大亞"
click at [125, 65] on div "16095 大亞五" at bounding box center [112, 72] width 77 height 17
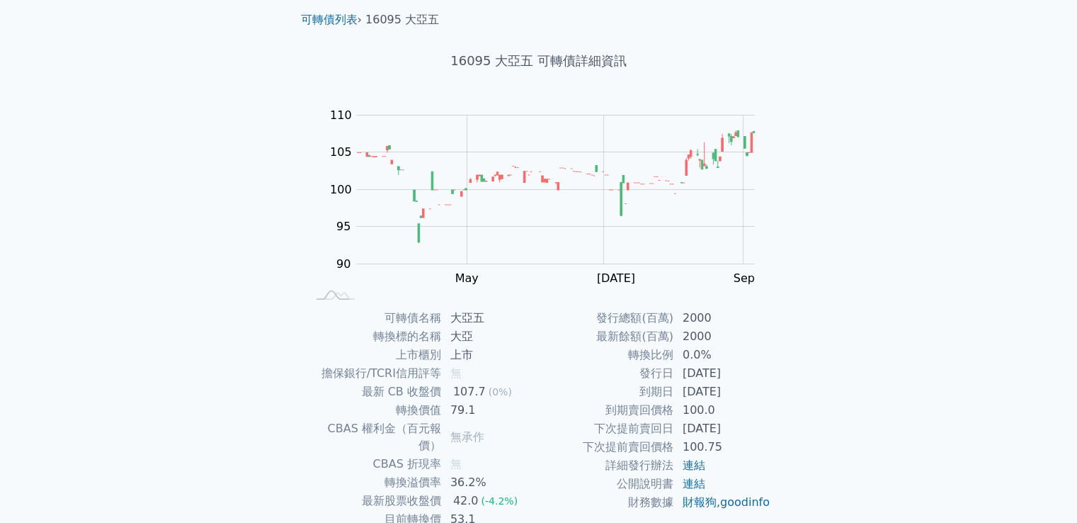
scroll to position [133, 0]
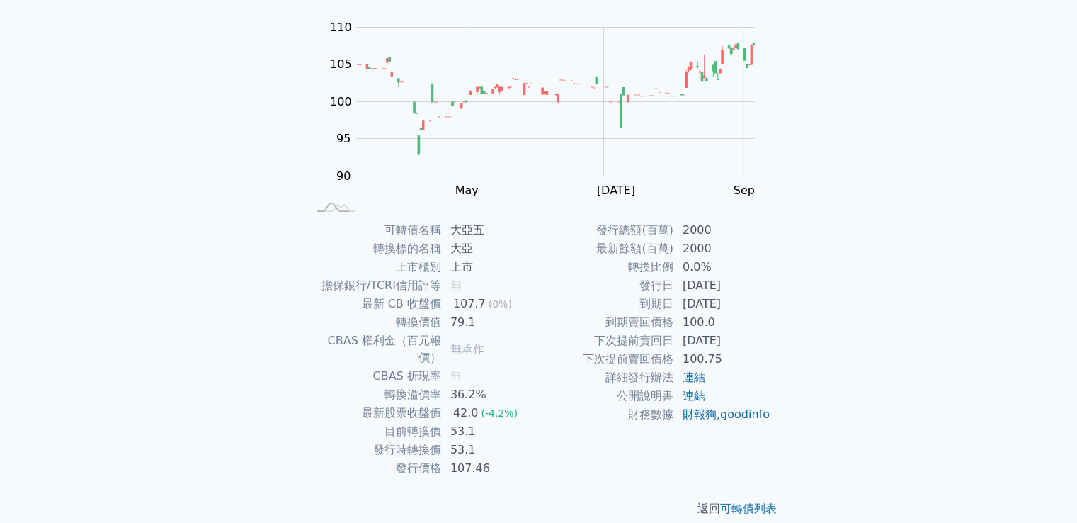
click at [856, 193] on div "可轉債列表 財務數據 可轉債列表 財務數據 登出 登出 可轉債列表 › 16095 大亞五 16095 大亞五 可轉債詳細資訊 Zoom Out 100 80…" at bounding box center [538, 203] width 1077 height 673
